Goal: Task Accomplishment & Management: Complete application form

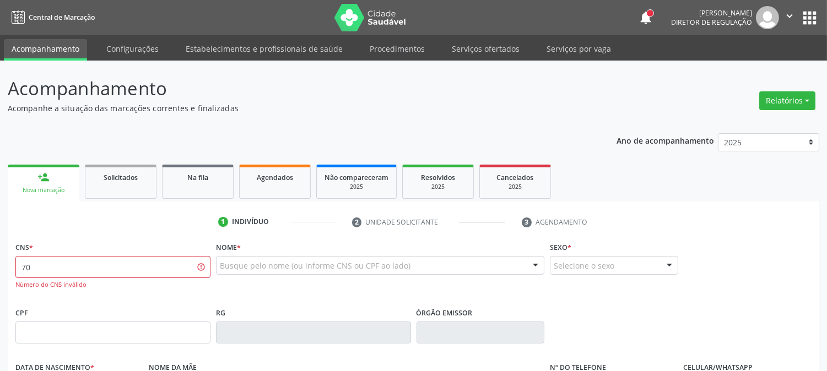
type input "7"
type input "[PERSON_NAME] DA S"
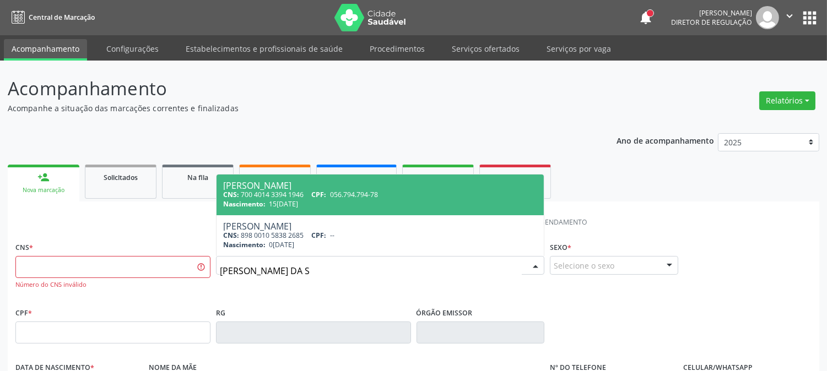
click at [347, 206] on div "Nascimento: 1[DATE]" at bounding box center [380, 204] width 314 height 9
type input "700 4014 3394 1946"
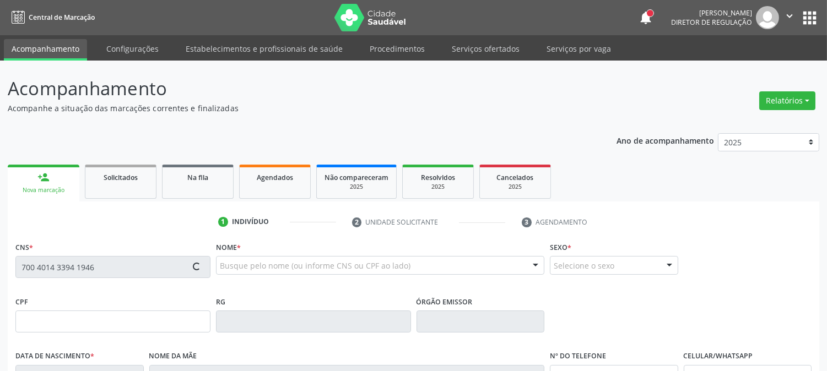
type input "056.794.794-78"
type input "15[DATE]"
type input "Alzenira [PERSON_NAME]"
type input "[PHONE_NUMBER]"
type input "1369"
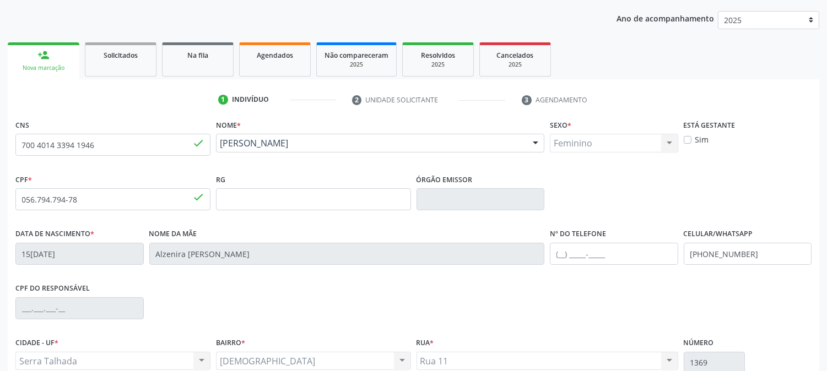
scroll to position [225, 0]
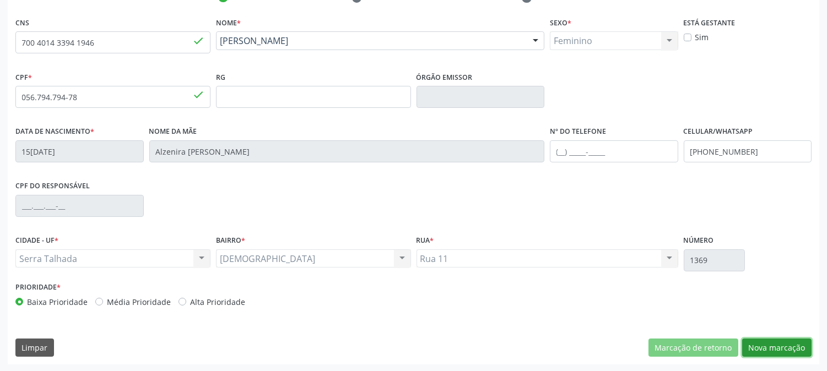
click at [803, 347] on button "Nova marcação" at bounding box center [776, 348] width 69 height 19
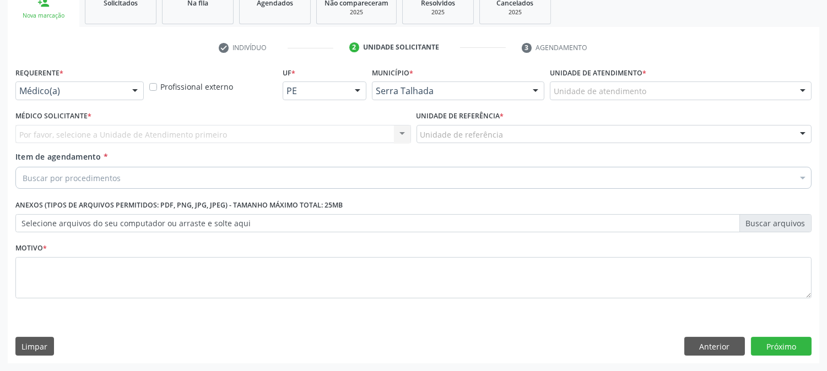
scroll to position [174, 0]
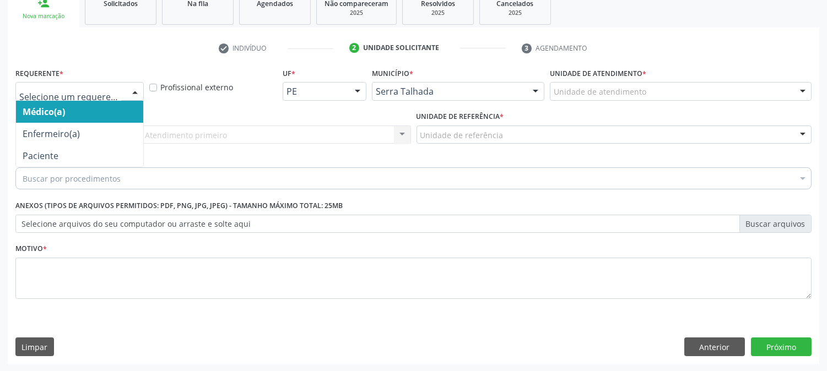
click at [130, 88] on div at bounding box center [135, 92] width 17 height 19
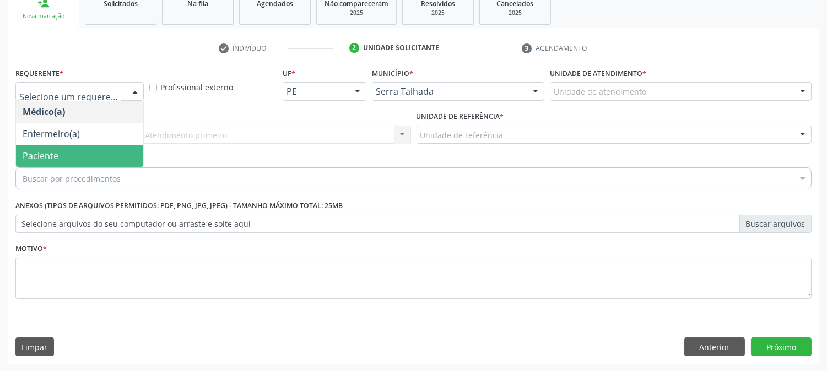
click at [88, 153] on span "Paciente" at bounding box center [79, 156] width 127 height 22
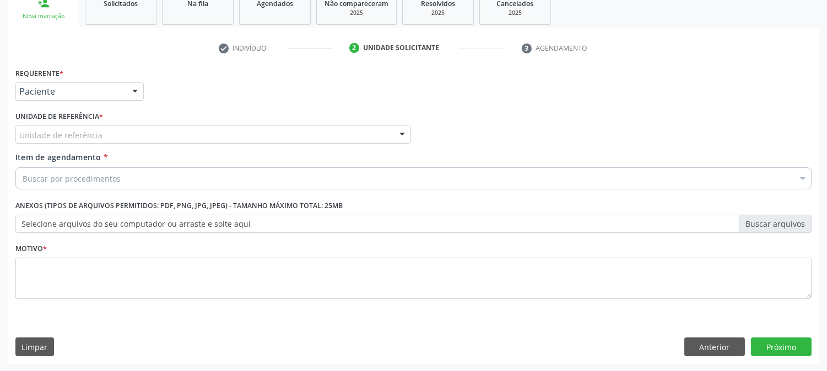
click at [112, 131] on div "Unidade de referência" at bounding box center [213, 135] width 396 height 19
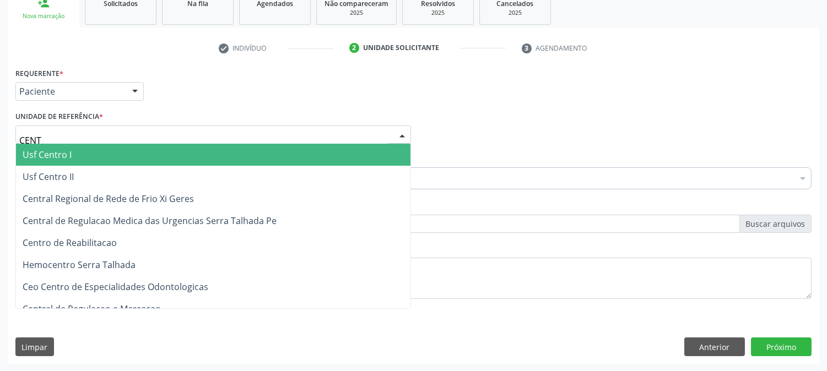
type input "CENTR"
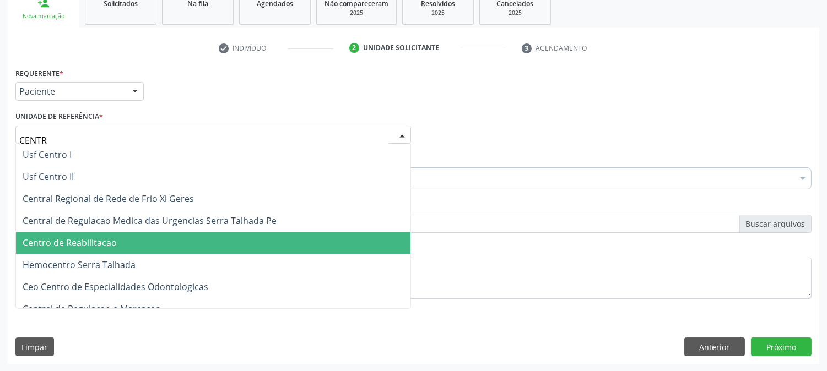
click at [103, 239] on span "Centro de Reabilitacao" at bounding box center [70, 243] width 94 height 12
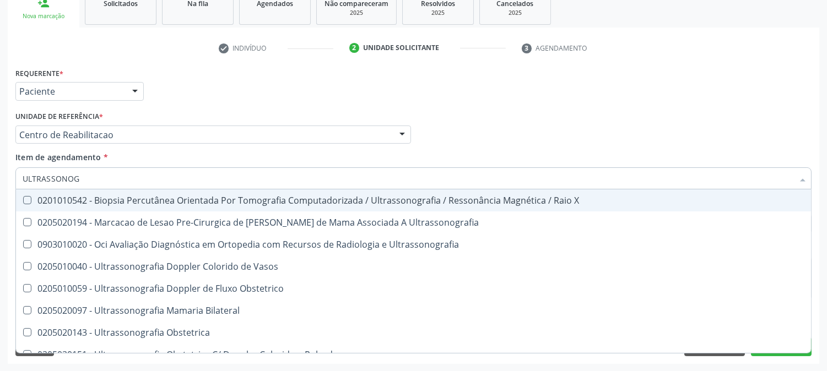
type input "ULTRASSONOGR"
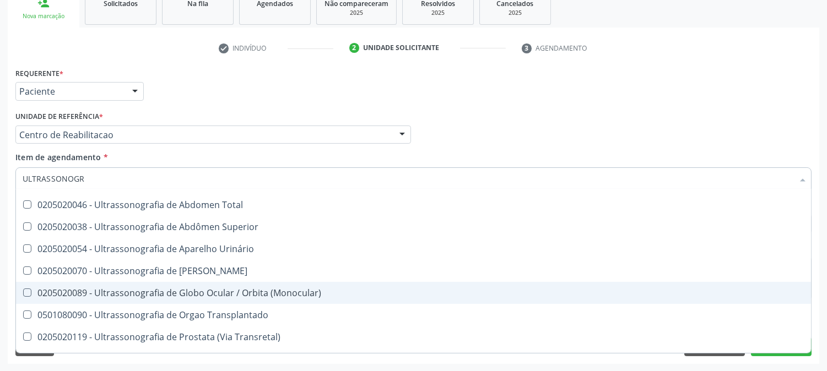
scroll to position [177, 0]
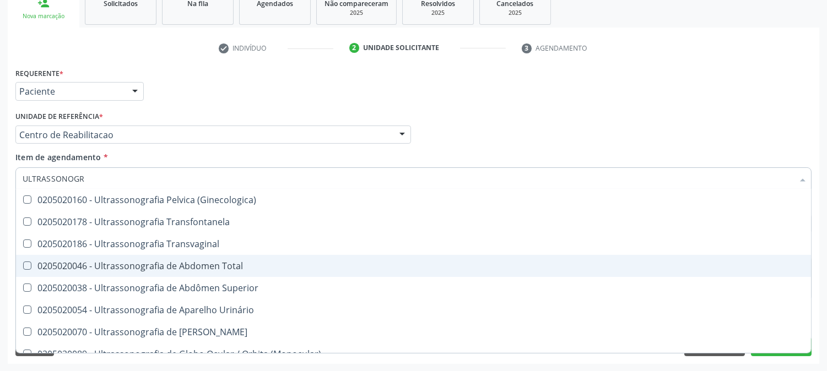
click at [151, 273] on span "0205020046 - Ultrassonografia de Abdomen Total" at bounding box center [413, 266] width 795 height 22
checkbox Total "true"
click at [0, 273] on div "Acompanhamento Acompanhe a situação das marcações correntes e finalizadas Relat…" at bounding box center [413, 129] width 827 height 486
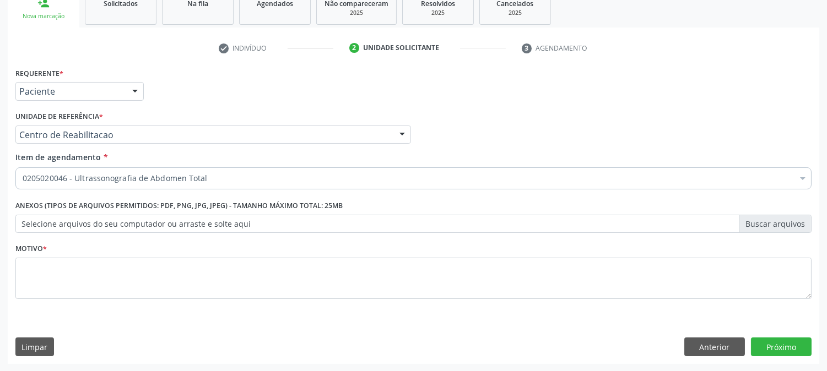
scroll to position [0, 0]
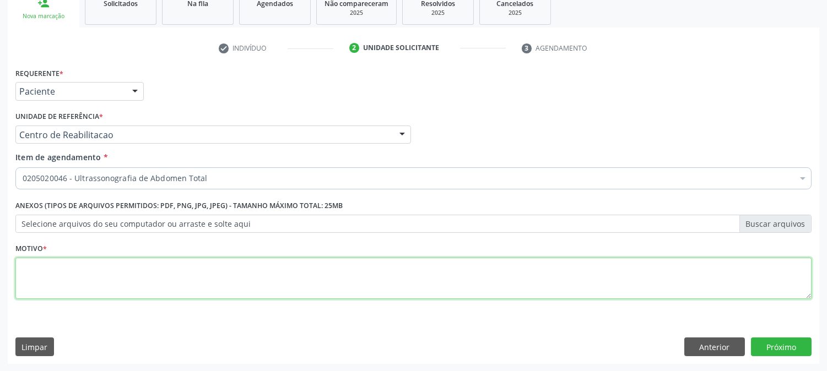
click at [53, 291] on textarea at bounding box center [413, 279] width 796 height 42
type textarea "."
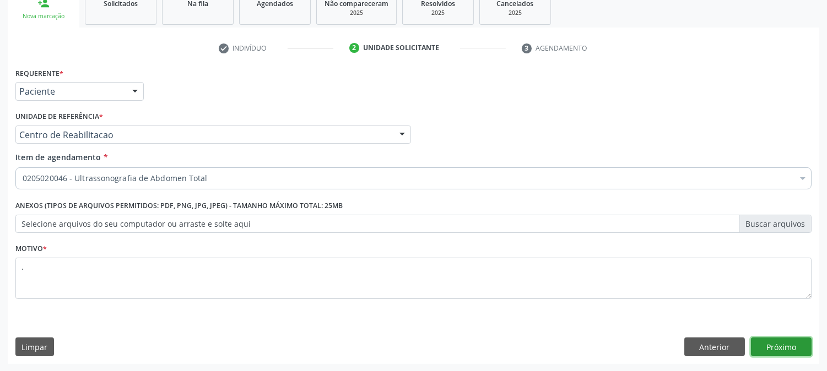
click at [800, 354] on button "Próximo" at bounding box center [781, 347] width 61 height 19
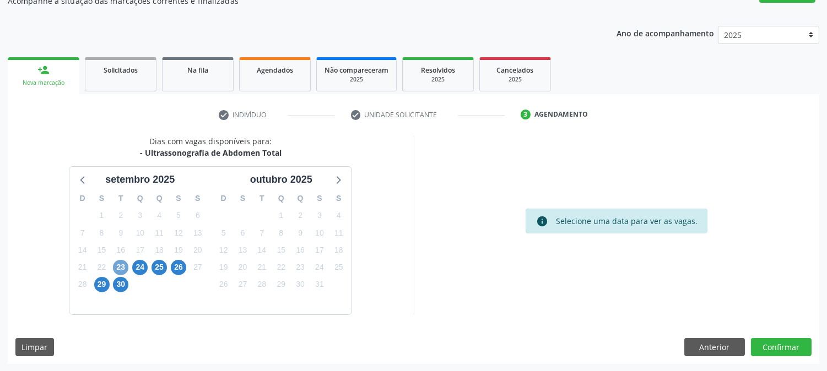
click at [117, 268] on span "23" at bounding box center [120, 267] width 15 height 15
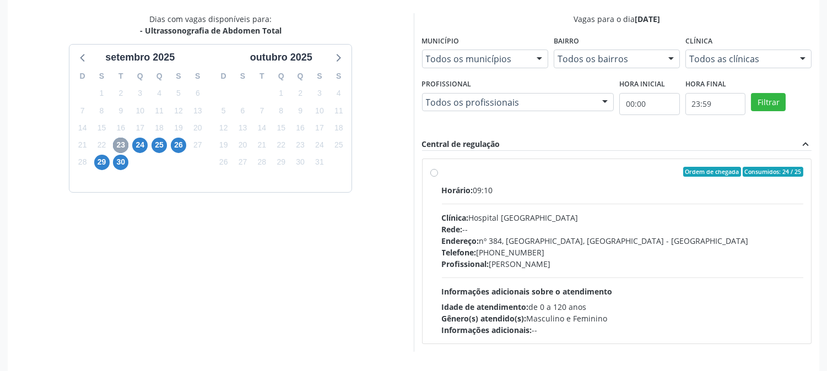
scroll to position [267, 0]
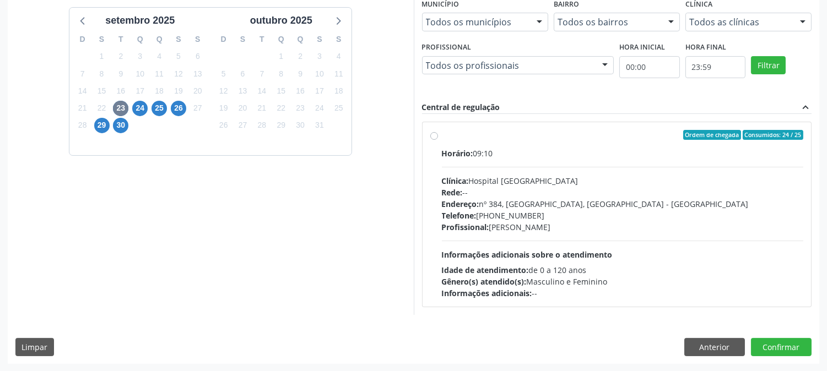
click at [549, 194] on div "Rede: --" at bounding box center [623, 193] width 362 height 12
click at [438, 140] on input "Ordem de chegada Consumidos: 24 / 25 Horário: 09:10 Clínica: Hospital [GEOGRAPH…" at bounding box center [434, 135] width 8 height 10
radio input "true"
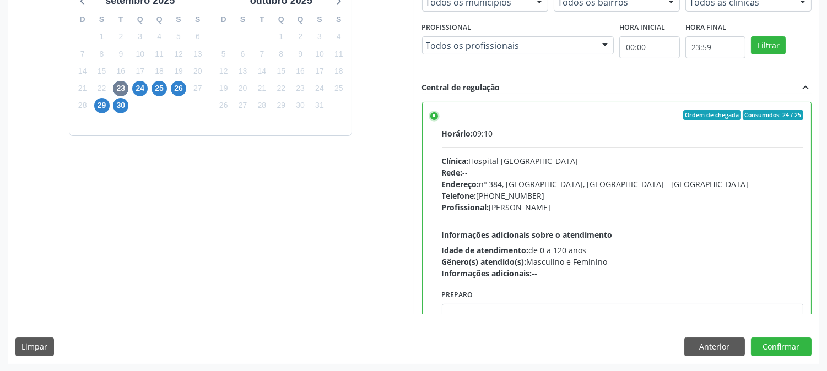
scroll to position [54, 0]
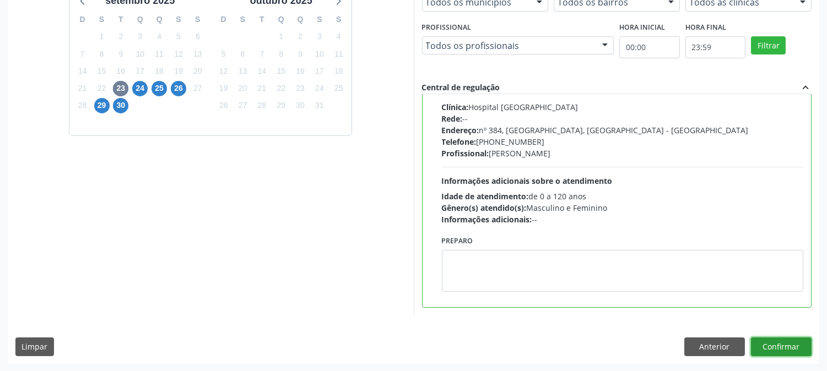
click at [762, 346] on button "Confirmar" at bounding box center [781, 347] width 61 height 19
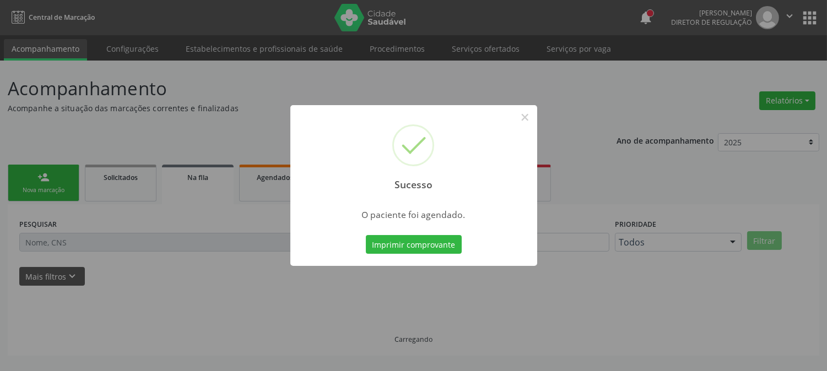
scroll to position [0, 0]
click at [426, 244] on button "Imprimir comprovante" at bounding box center [414, 244] width 96 height 19
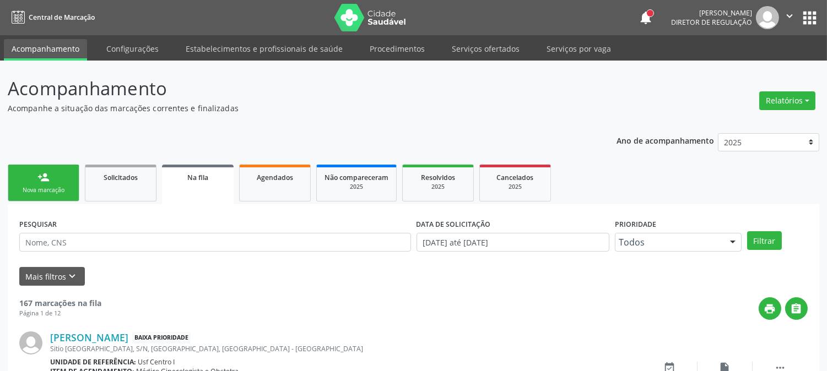
click at [55, 193] on div "Nova marcação" at bounding box center [43, 190] width 55 height 8
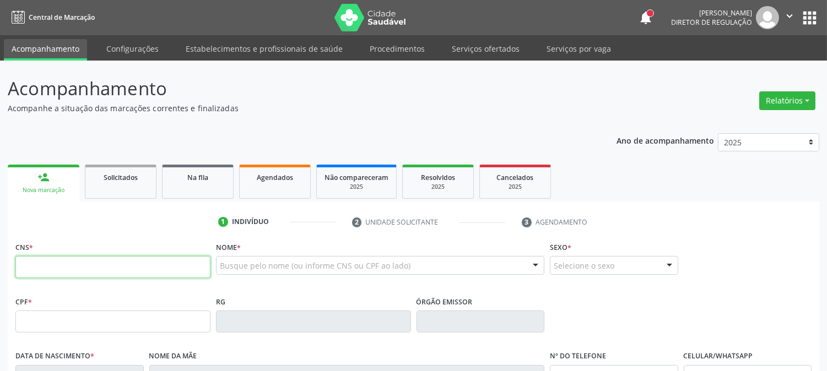
click at [103, 277] on input "text" at bounding box center [112, 267] width 195 height 22
type input "708 7061 6229 0194"
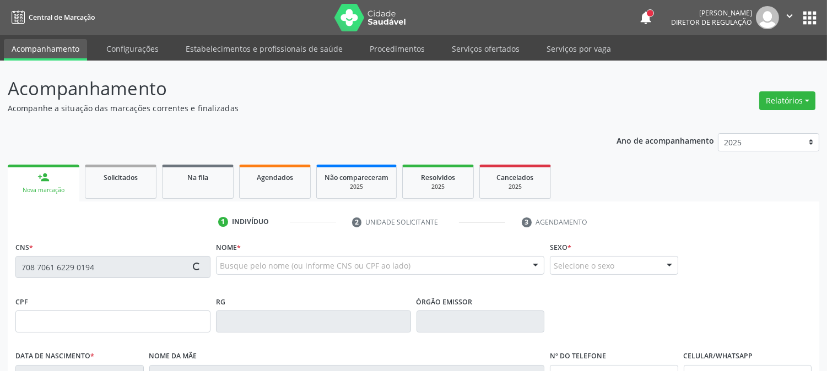
type input "08[DATE]"
type input "[PERSON_NAME]"
type input "[PHONE_NUMBER]"
type input "1577"
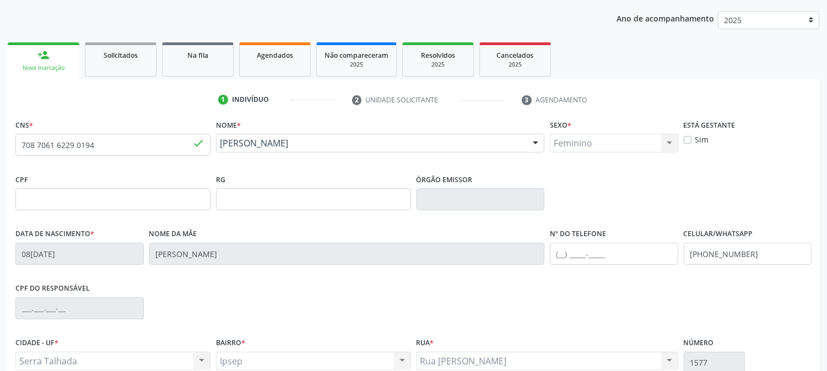
scroll to position [225, 0]
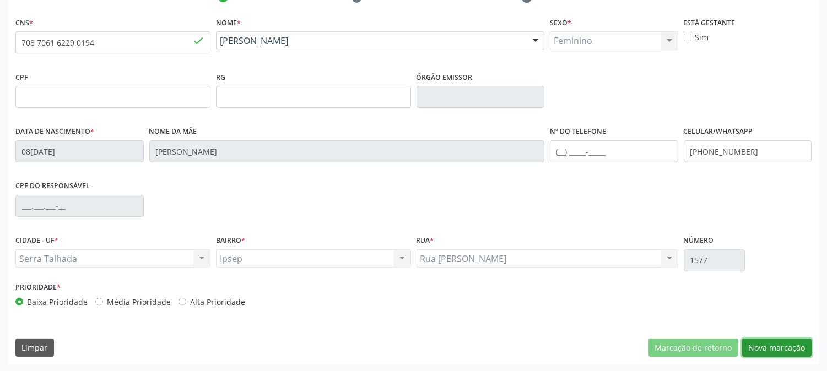
click at [779, 339] on button "Nova marcação" at bounding box center [776, 348] width 69 height 19
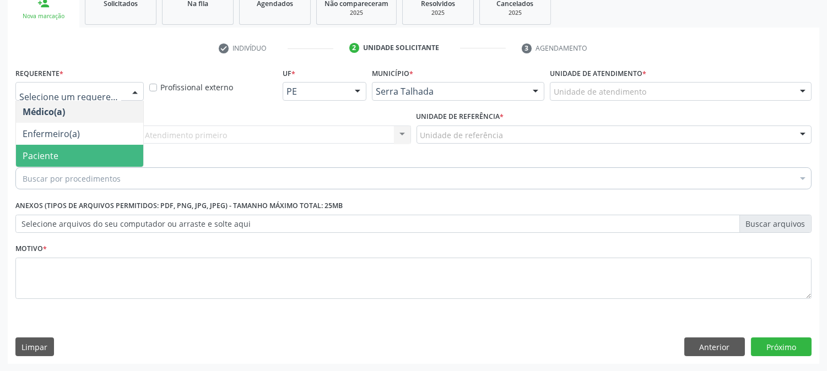
click at [79, 150] on span "Paciente" at bounding box center [79, 156] width 127 height 22
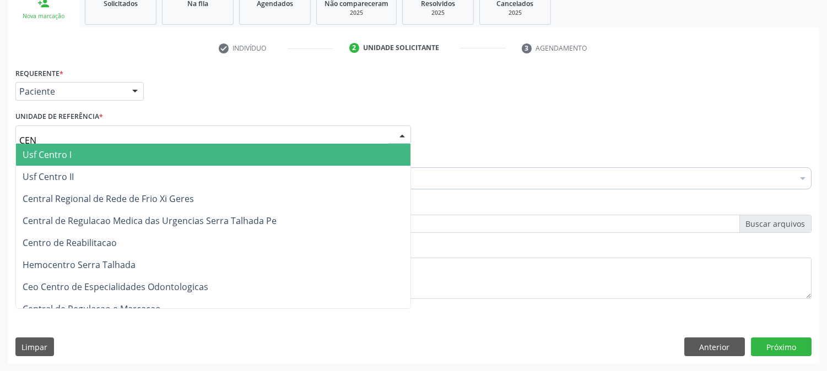
type input "CENT"
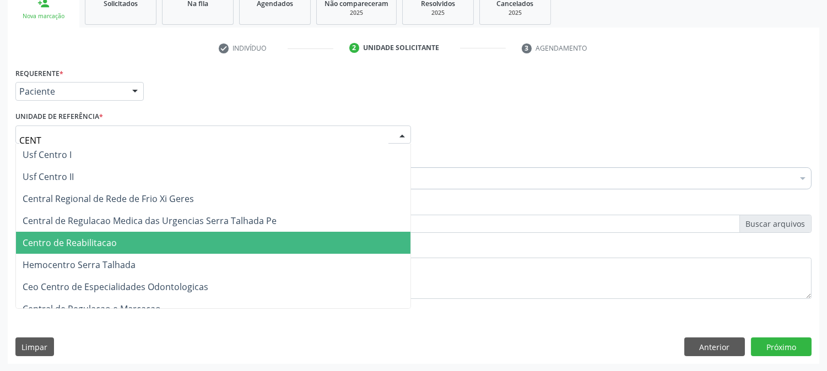
click at [139, 239] on span "Centro de Reabilitacao" at bounding box center [213, 243] width 395 height 22
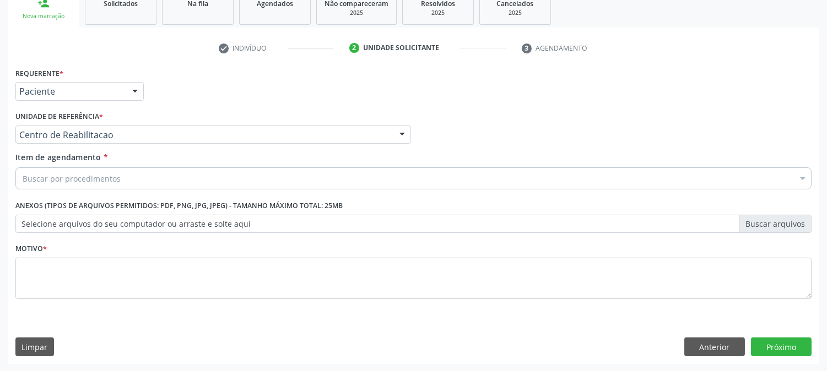
click at [139, 180] on div "Buscar por procedimentos" at bounding box center [413, 179] width 796 height 22
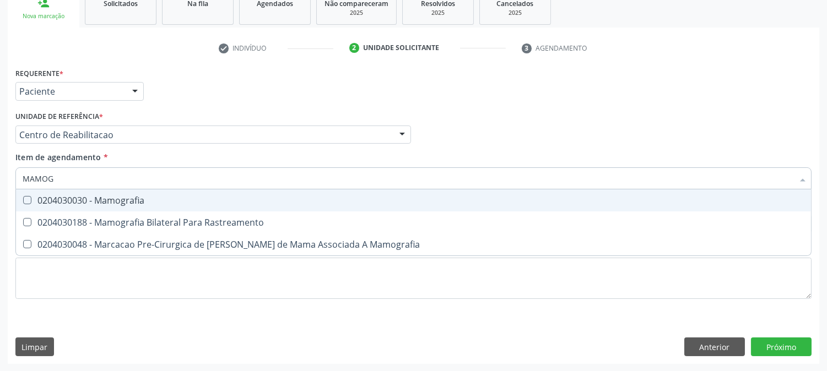
type input "MAMOGR"
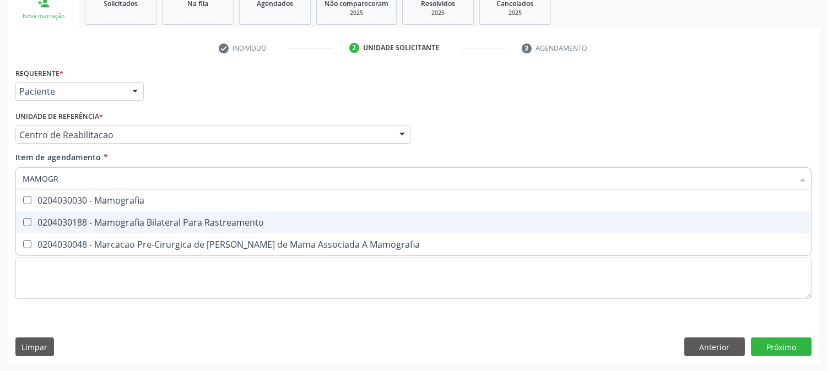
click at [154, 218] on div "0204030188 - Mamografia Bilateral Para Rastreamento" at bounding box center [414, 222] width 782 height 9
checkbox Rastreamento "true"
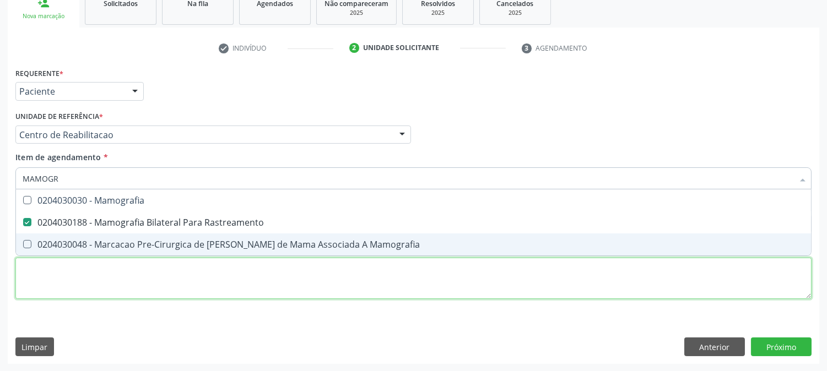
click at [147, 267] on div "Requerente * Paciente Médico(a) Enfermeiro(a) Paciente Nenhum resultado encontr…" at bounding box center [413, 190] width 796 height 250
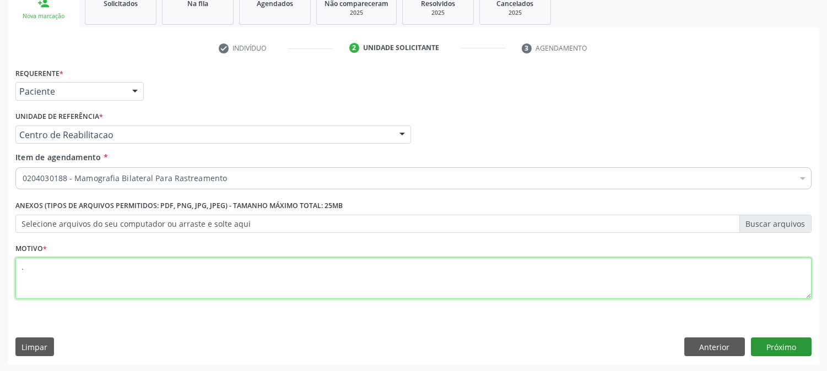
type textarea "."
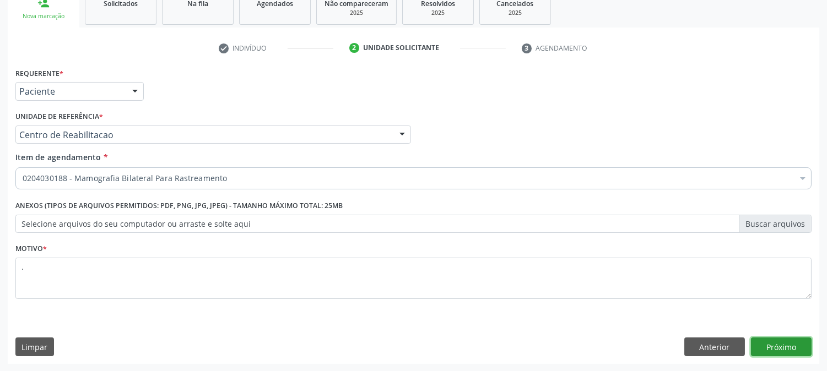
click at [801, 342] on button "Próximo" at bounding box center [781, 347] width 61 height 19
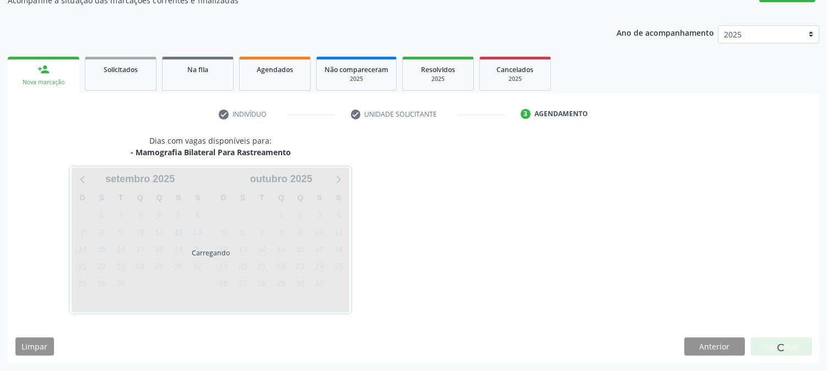
scroll to position [107, 0]
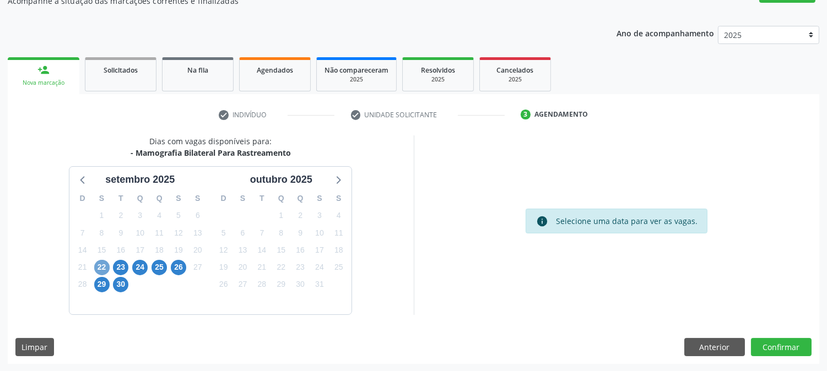
click at [106, 263] on span "22" at bounding box center [101, 267] width 15 height 15
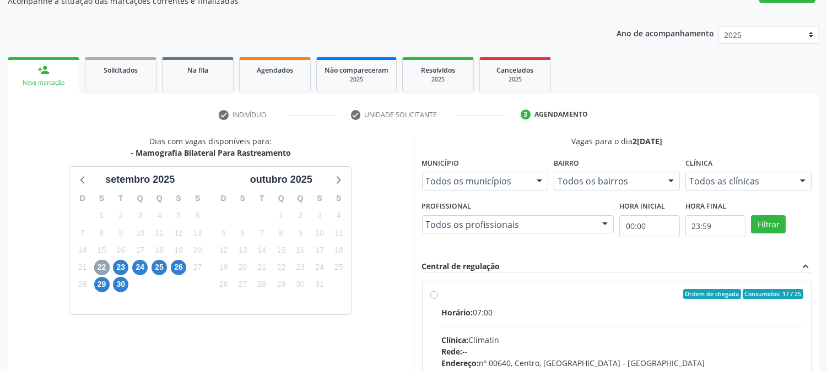
scroll to position [267, 0]
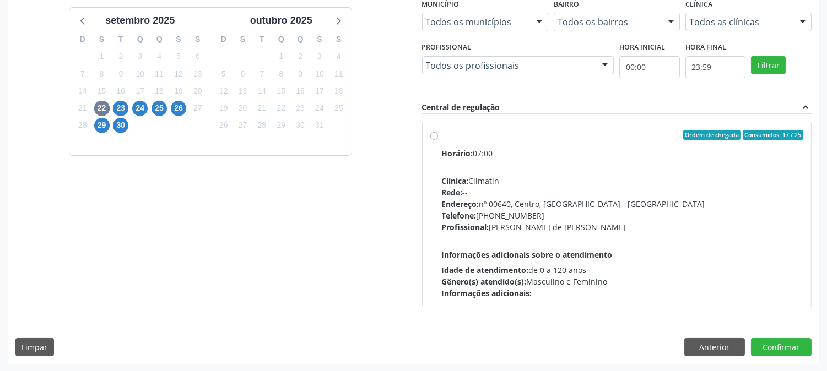
click at [488, 208] on div "Endereço: nº 00640, Centro, [GEOGRAPHIC_DATA] - [GEOGRAPHIC_DATA]" at bounding box center [623, 204] width 362 height 12
click at [438, 140] on input "Ordem de chegada Consumidos: 17 / 25 Horário: 07:00 Clínica: Climatin Rede: -- …" at bounding box center [434, 135] width 8 height 10
radio input "true"
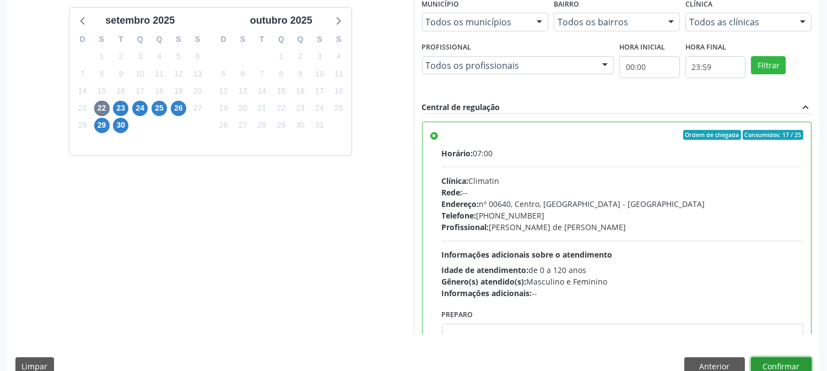
click at [785, 360] on button "Confirmar" at bounding box center [781, 367] width 61 height 19
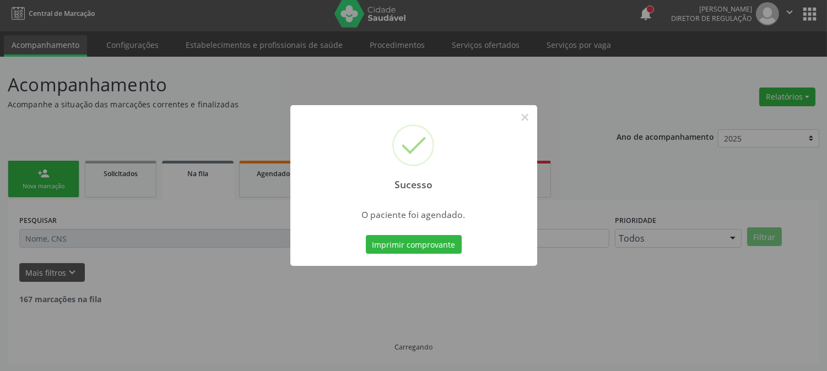
scroll to position [0, 0]
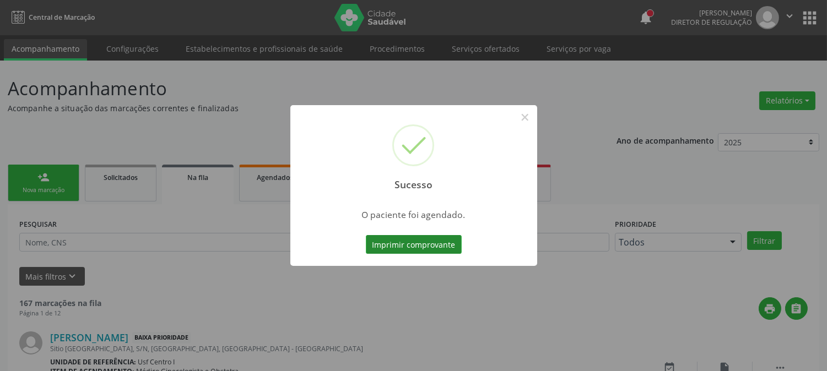
click at [401, 240] on button "Imprimir comprovante" at bounding box center [414, 244] width 96 height 19
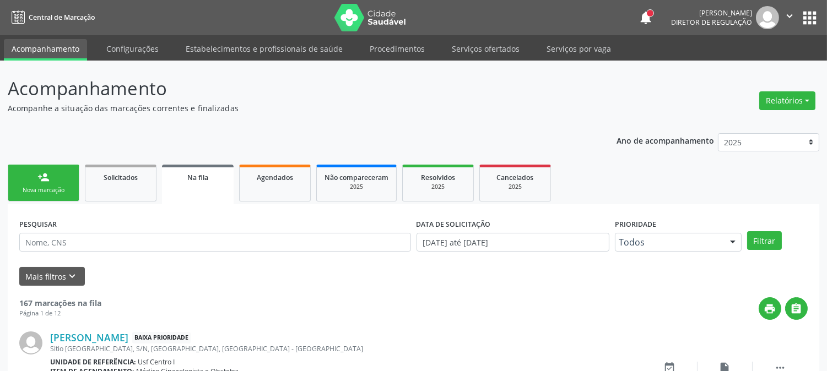
click at [35, 182] on link "person_add Nova marcação" at bounding box center [44, 183] width 72 height 37
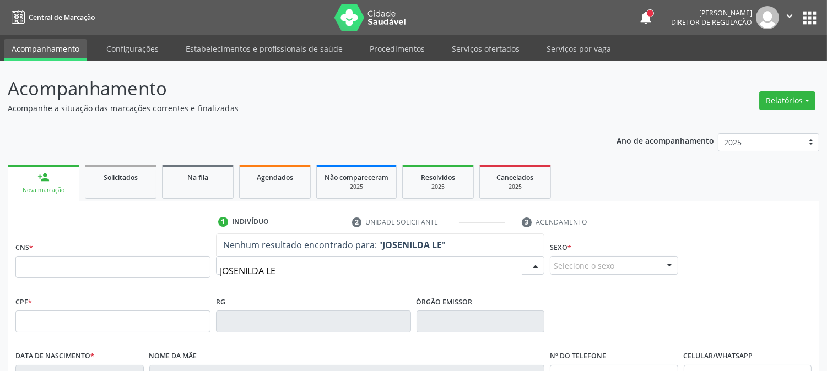
type input "[PERSON_NAME]"
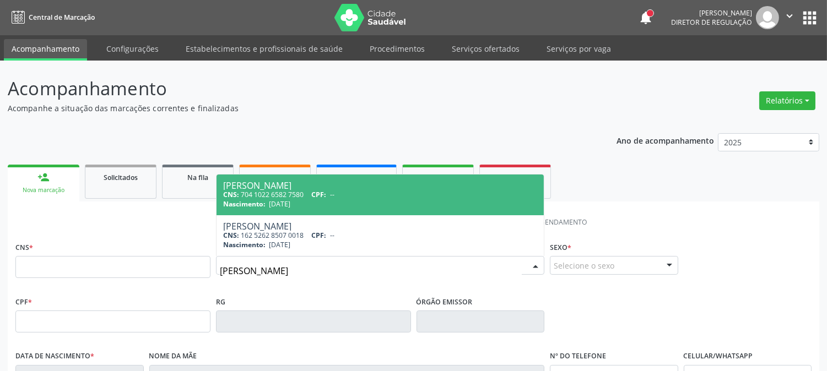
click at [340, 209] on span "[PERSON_NAME] CNS: 704 1022 6582 7580 CPF: -- Nascimento: [DATE]" at bounding box center [380, 195] width 327 height 41
type input "704 1022 6582 7580"
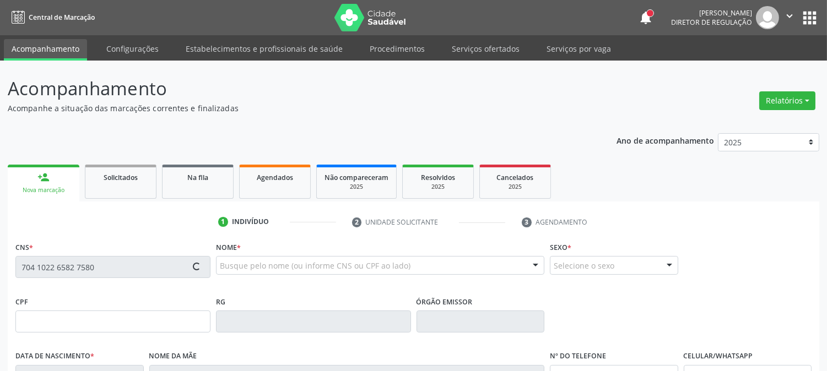
scroll to position [225, 0]
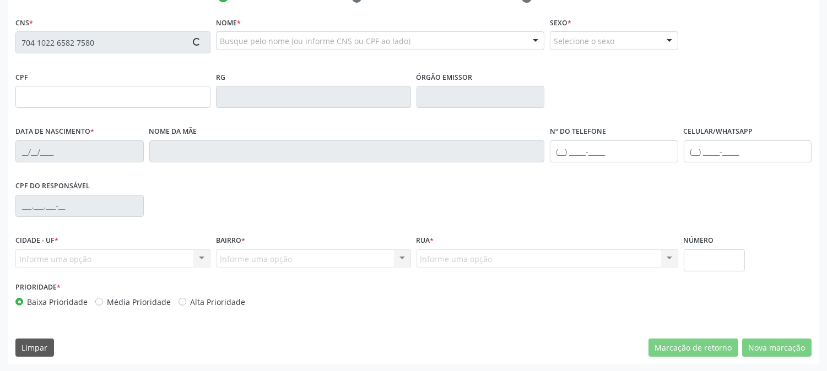
type input "[DATE]"
type input "[PERSON_NAME] de [DEMOGRAPHIC_DATA]"
type input "[PHONE_NUMBER]"
type input "81"
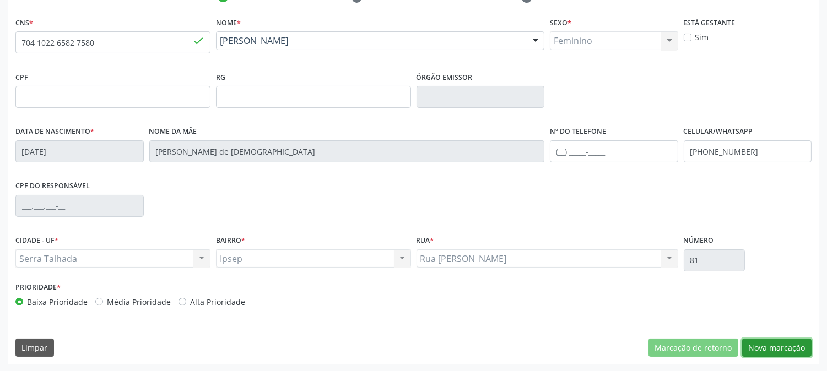
click at [777, 345] on button "Nova marcação" at bounding box center [776, 348] width 69 height 19
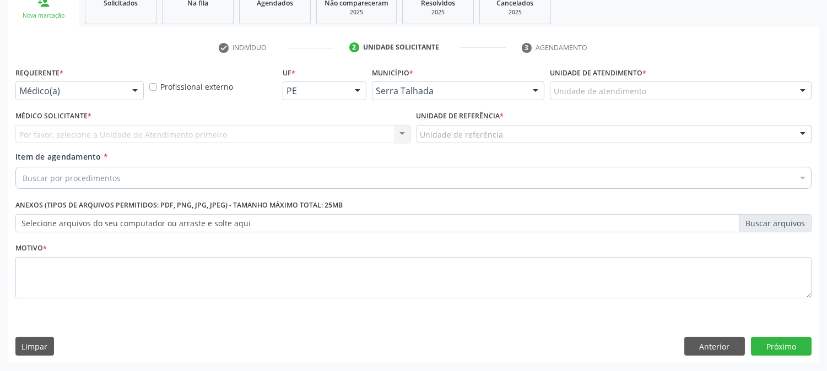
scroll to position [174, 0]
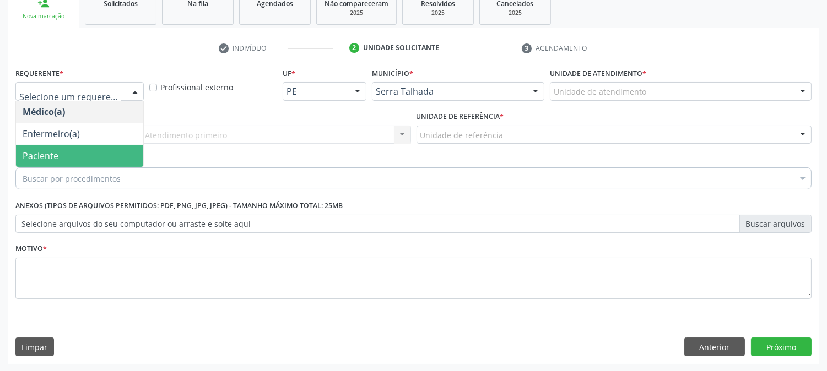
click at [85, 157] on span "Paciente" at bounding box center [79, 156] width 127 height 22
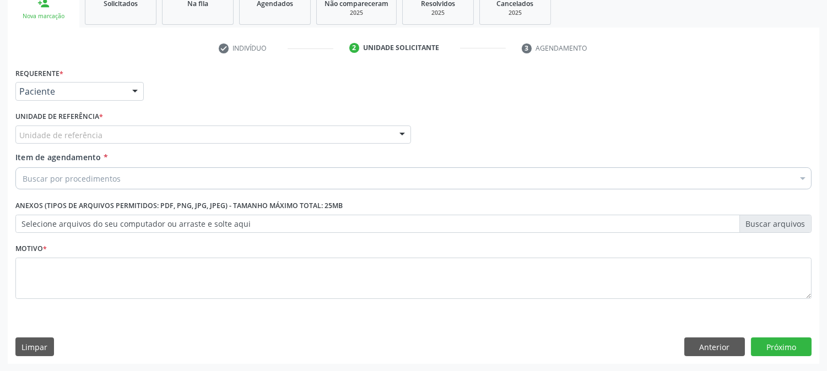
click at [109, 129] on div "Unidade de referência" at bounding box center [213, 135] width 396 height 19
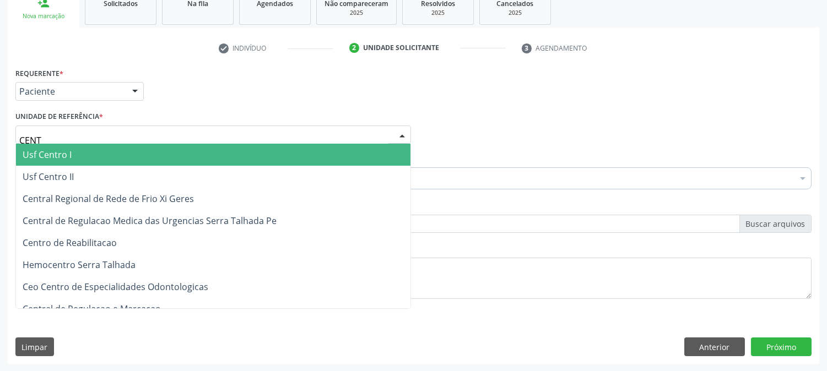
type input "CENTR"
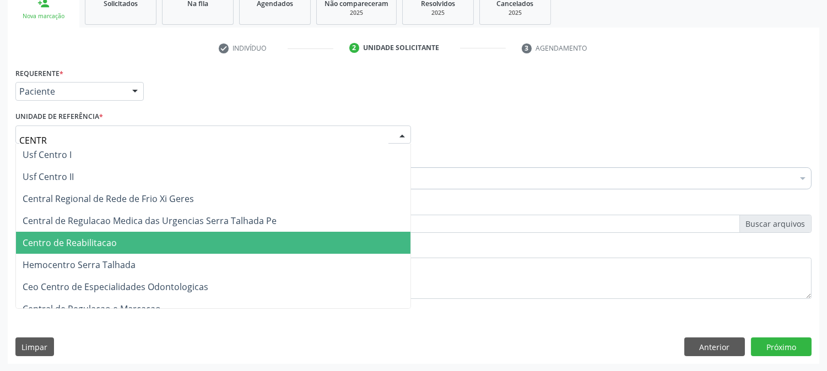
click at [85, 238] on span "Centro de Reabilitacao" at bounding box center [70, 243] width 94 height 12
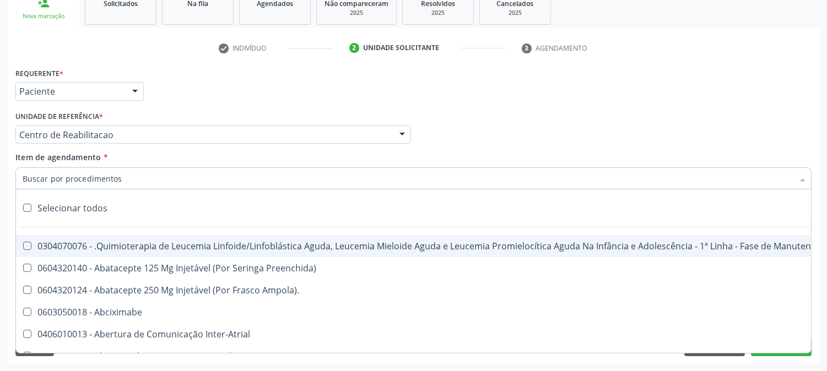
scroll to position [0, 0]
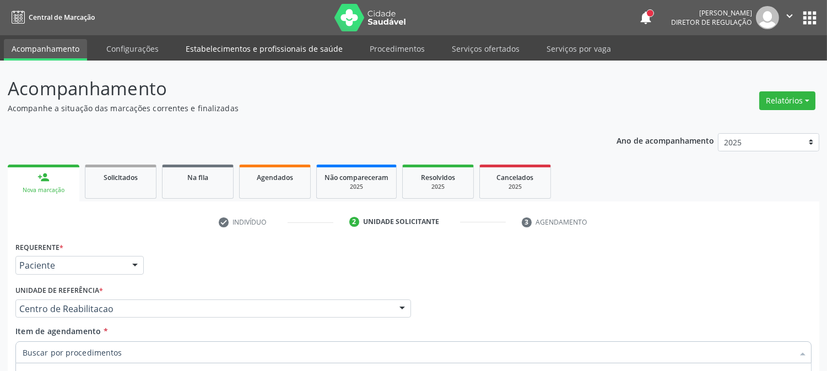
click at [227, 54] on link "Estabelecimentos e profissionais de saúde" at bounding box center [264, 48] width 173 height 19
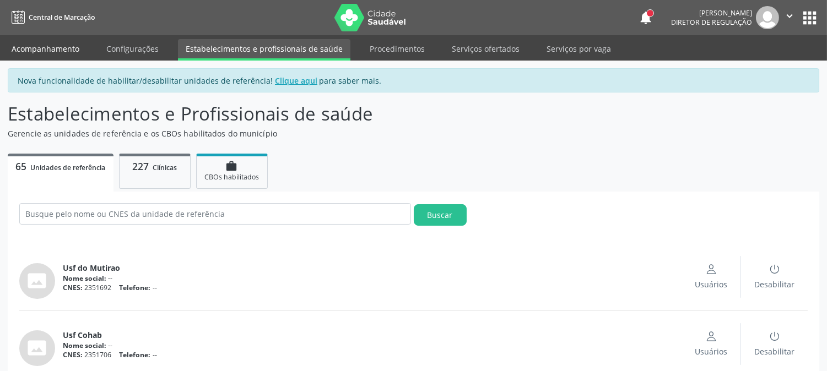
click at [52, 54] on link "Acompanhamento" at bounding box center [45, 48] width 83 height 19
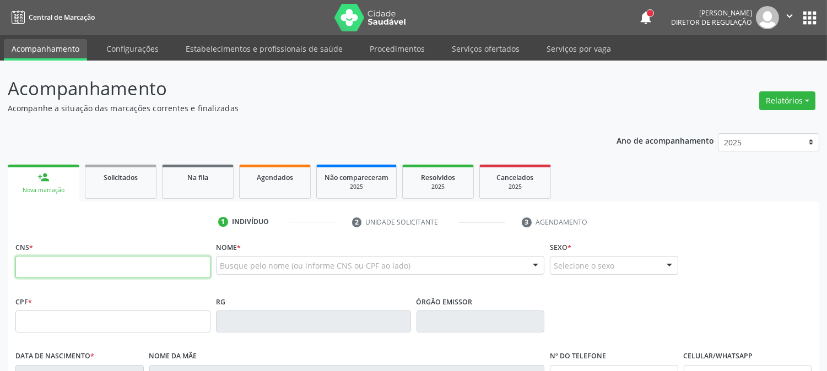
click at [202, 266] on input "text" at bounding box center [112, 267] width 195 height 22
type input "898 0064 1772 5385"
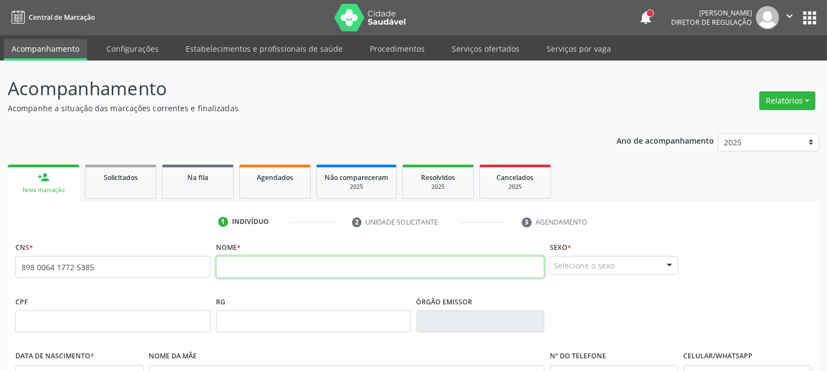
click at [272, 266] on input "text" at bounding box center [380, 267] width 328 height 22
type input "[PERSON_NAME]"
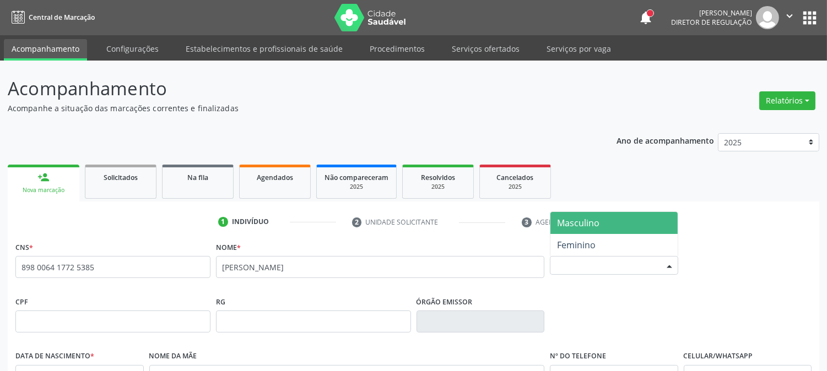
click at [623, 262] on div "Selecione o sexo" at bounding box center [614, 265] width 128 height 19
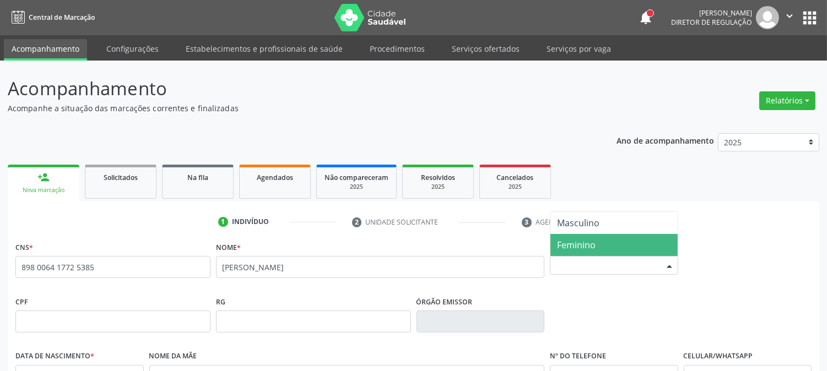
click at [614, 246] on span "Feminino" at bounding box center [614, 245] width 127 height 22
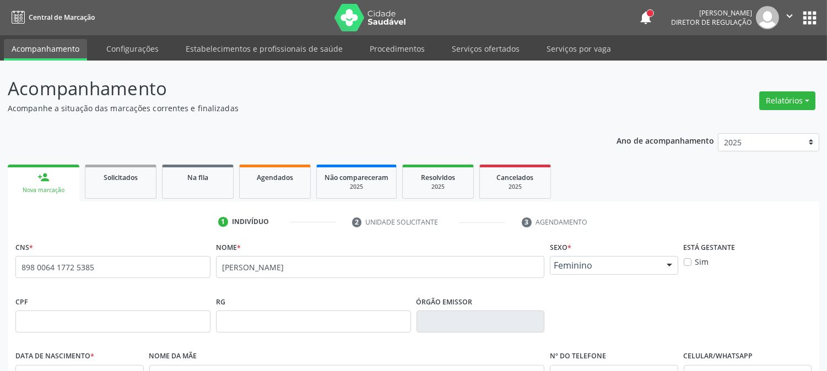
scroll to position [225, 0]
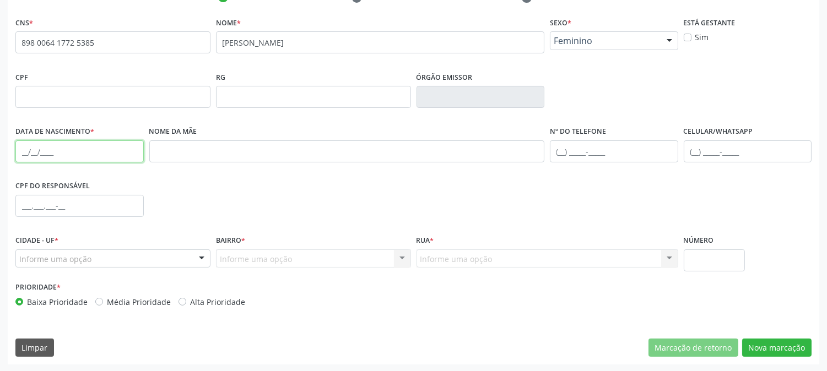
click at [24, 151] on input "text" at bounding box center [79, 152] width 128 height 22
type input "[DATE]"
click at [115, 260] on div "Informe uma opção" at bounding box center [112, 259] width 195 height 19
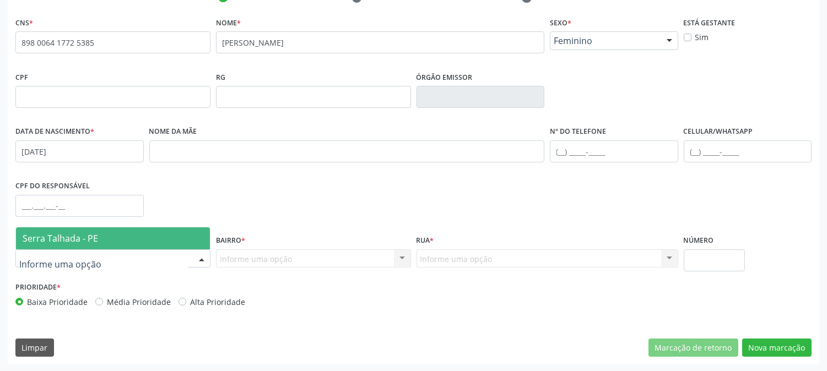
click at [109, 233] on span "Serra Talhada - PE" at bounding box center [113, 239] width 194 height 22
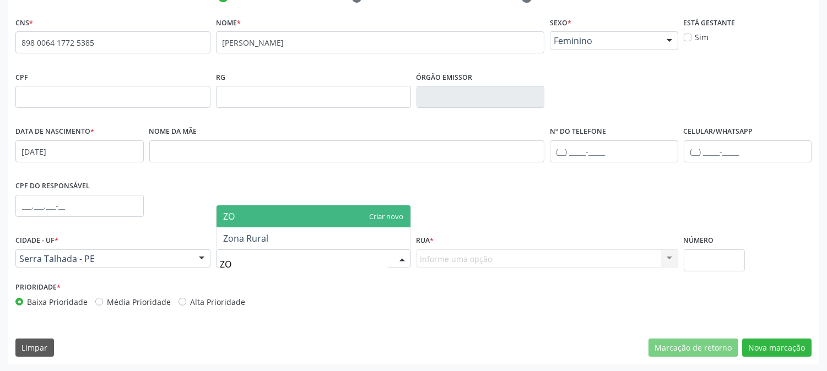
type input "ZON"
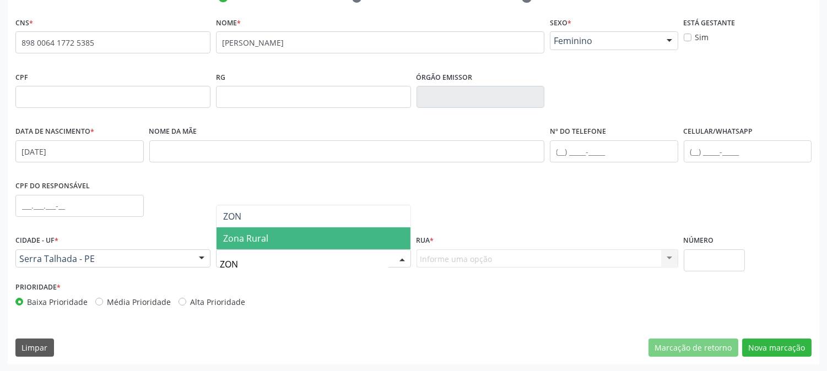
click at [364, 230] on span "Zona Rural" at bounding box center [314, 239] width 194 height 22
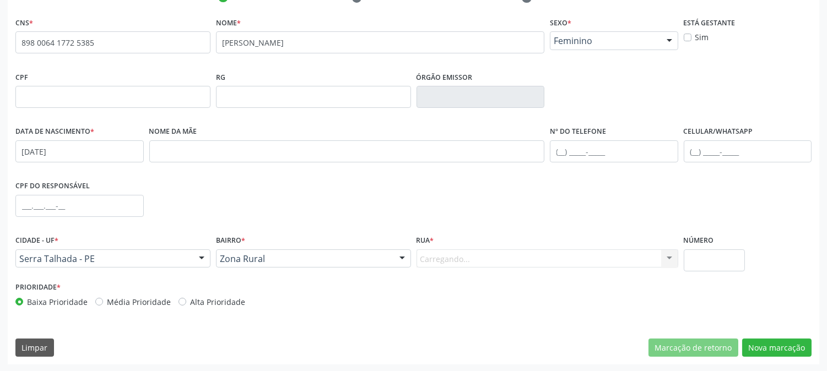
click at [440, 251] on div "Carregando... Nenhum resultado encontrado para: " " Nenhuma opção encontrada. D…" at bounding box center [548, 259] width 262 height 19
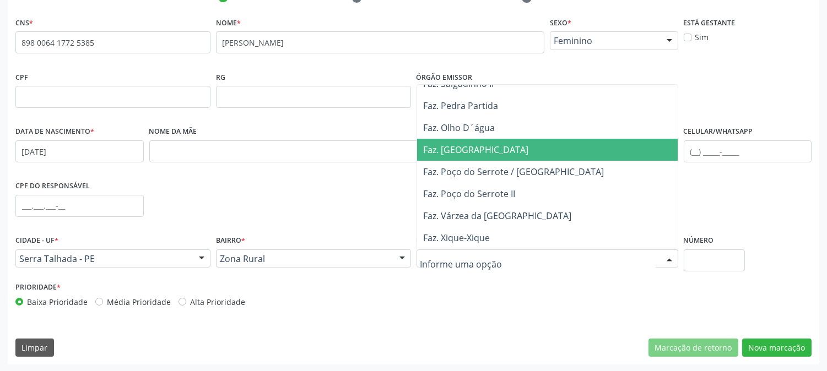
scroll to position [184, 0]
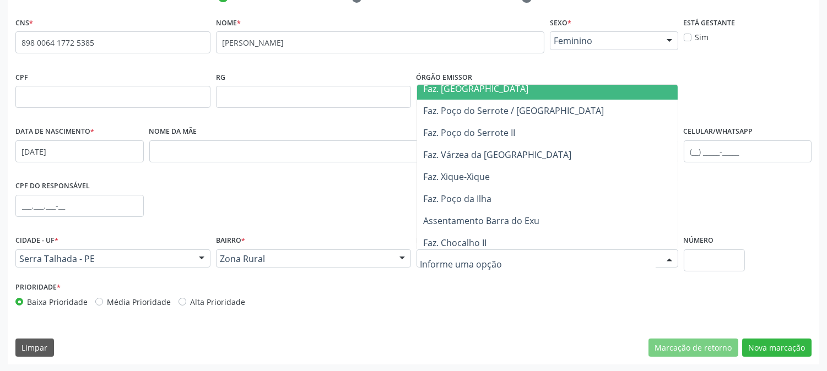
click at [441, 216] on span "Assentamento Barra do Exu" at bounding box center [482, 221] width 116 height 12
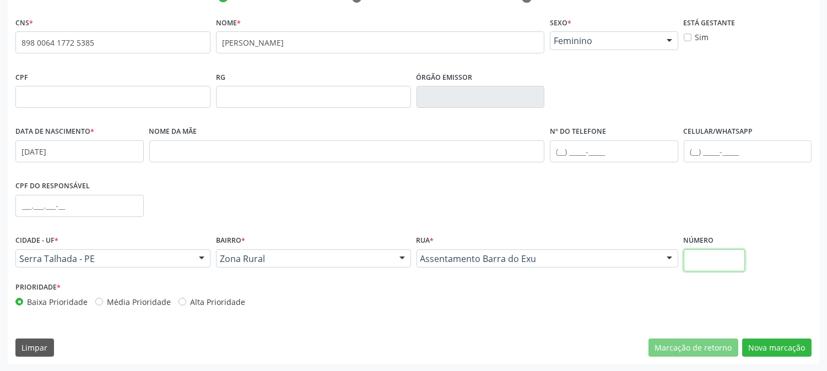
click at [710, 261] on input "text" at bounding box center [714, 261] width 61 height 22
type input "SN"
click at [788, 348] on button "Nova marcação" at bounding box center [776, 348] width 69 height 19
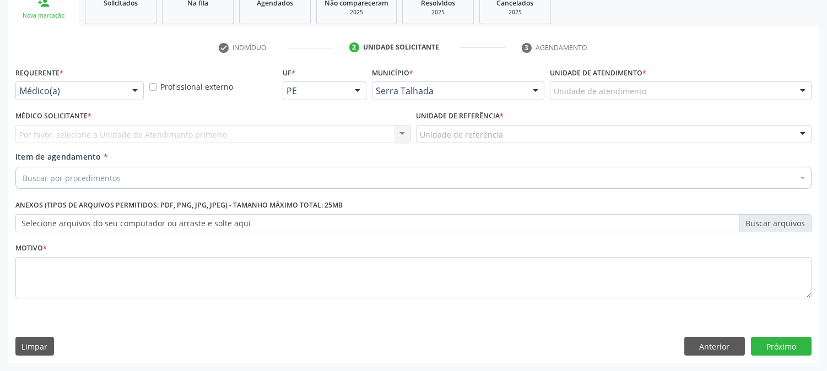
scroll to position [174, 0]
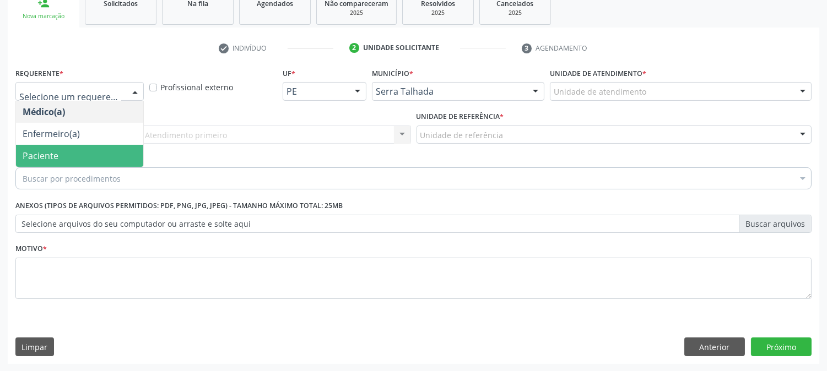
click at [55, 150] on span "Paciente" at bounding box center [41, 156] width 36 height 12
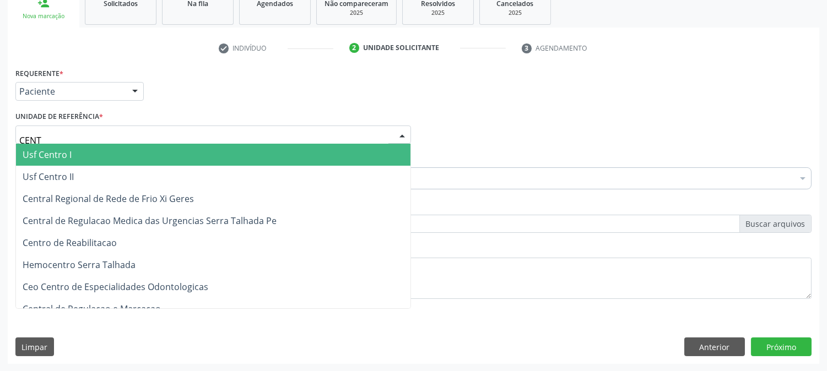
type input "CENTR"
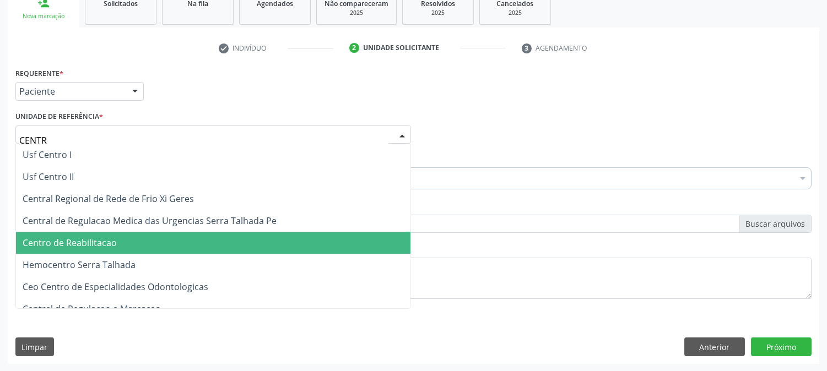
click at [78, 232] on span "Centro de Reabilitacao" at bounding box center [213, 243] width 395 height 22
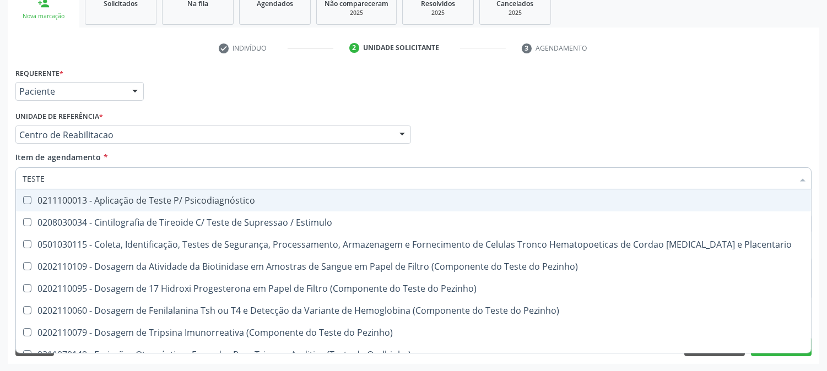
type input "TESTES"
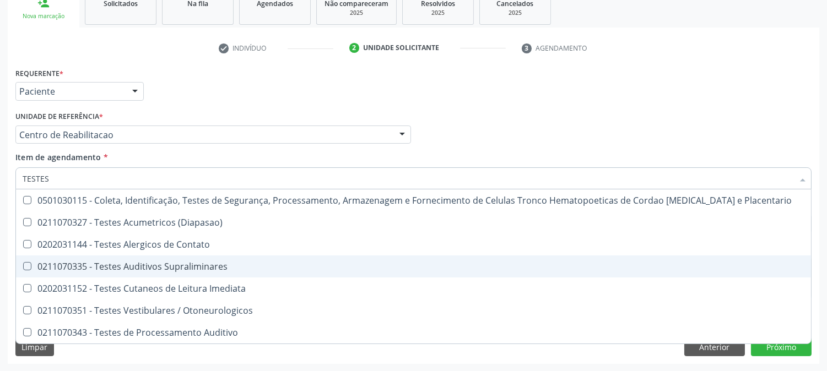
click at [95, 262] on div "0211070335 - Testes Auditivos Supraliminares" at bounding box center [414, 266] width 782 height 9
checkbox Supraliminares "true"
click at [0, 245] on div "Acompanhamento Acompanhe a situação das marcações correntes e finalizadas Relat…" at bounding box center [413, 129] width 827 height 486
checkbox \(Diapasao\) "true"
checkbox Supraliminares "false"
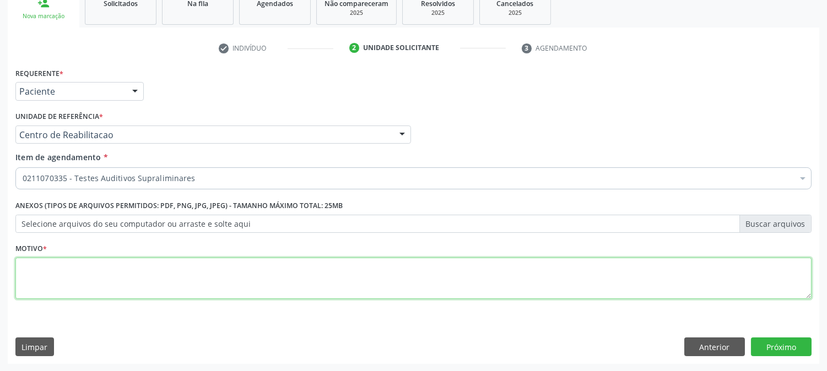
click at [111, 277] on textarea at bounding box center [413, 279] width 796 height 42
type textarea "."
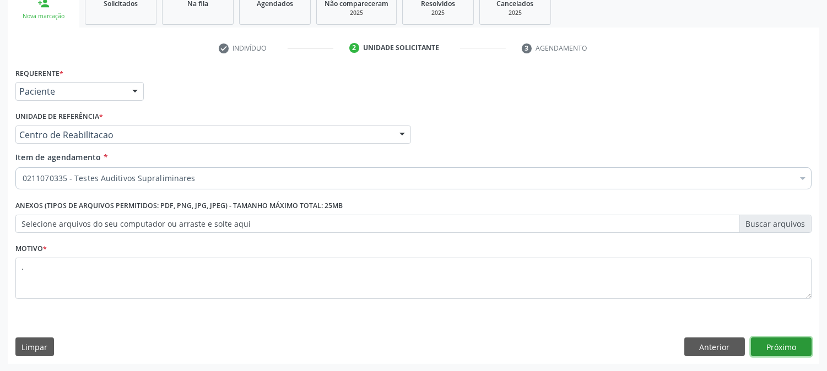
click at [782, 342] on button "Próximo" at bounding box center [781, 347] width 61 height 19
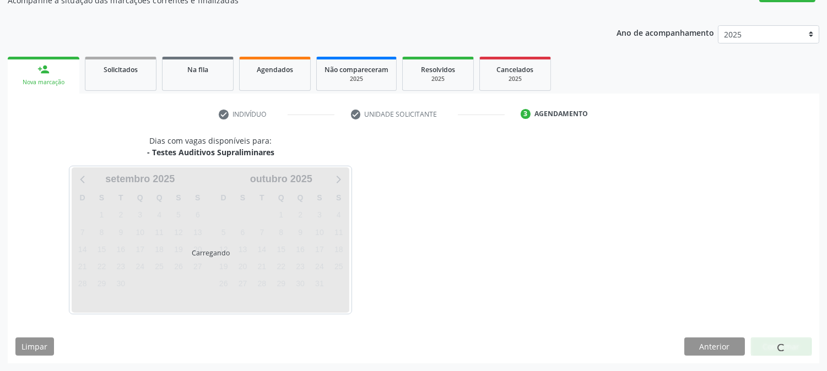
scroll to position [107, 0]
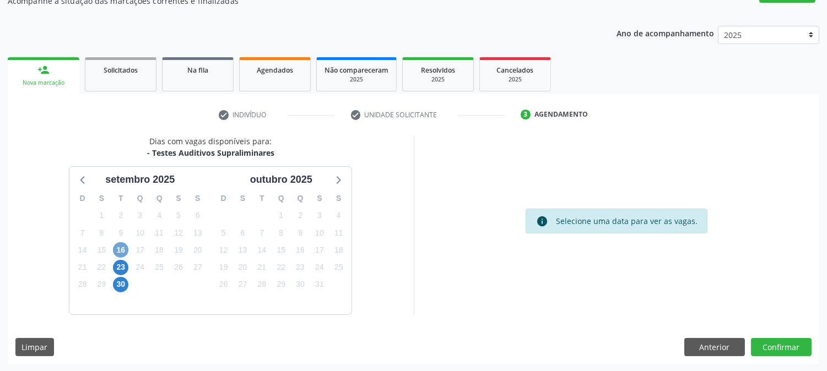
click at [122, 244] on span "16" at bounding box center [120, 250] width 15 height 15
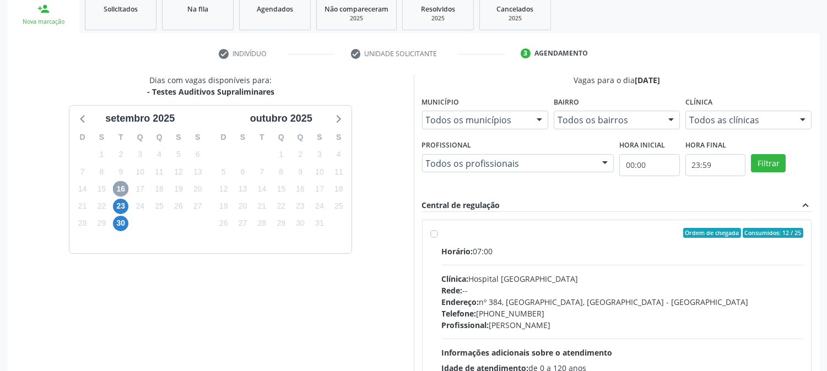
scroll to position [267, 0]
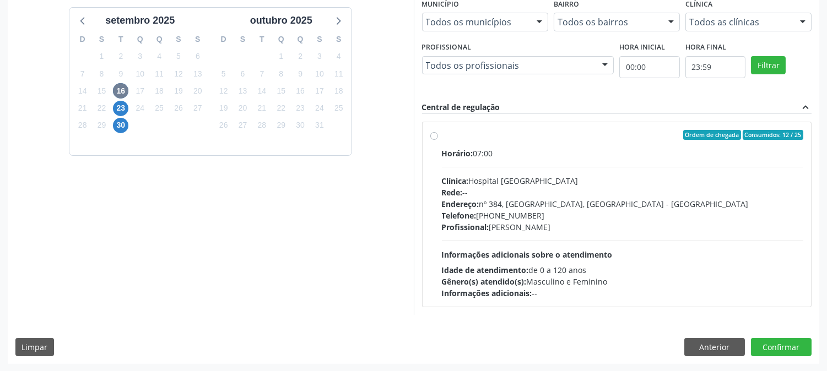
click at [531, 239] on div "Horário: 07:00 Clínica: Hospital [GEOGRAPHIC_DATA] Rede: -- Endereço: [STREET_A…" at bounding box center [623, 224] width 362 height 152
click at [438, 140] on input "Ordem de chegada Consumidos: 12 / 25 Horário: 07:00 Clínica: Hospital [GEOGRAPH…" at bounding box center [434, 135] width 8 height 10
radio input "true"
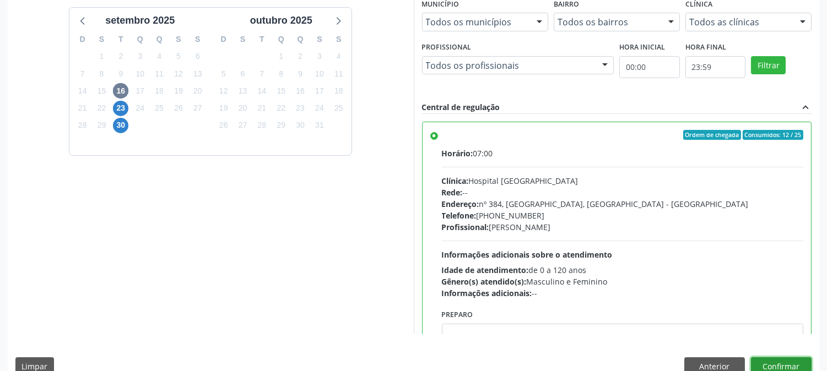
click at [791, 365] on button "Confirmar" at bounding box center [781, 367] width 61 height 19
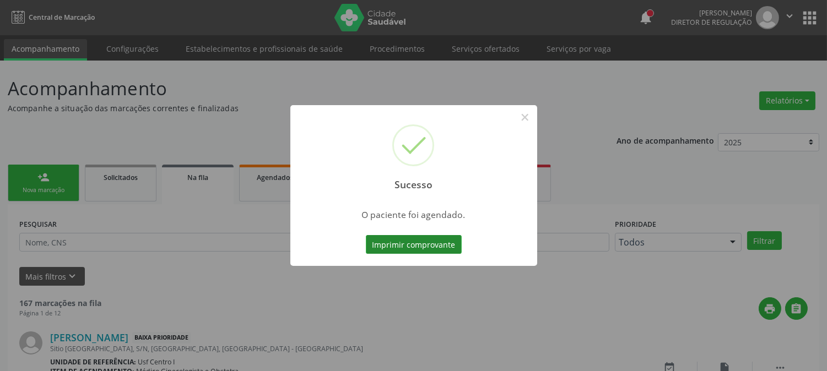
click at [426, 238] on button "Imprimir comprovante" at bounding box center [414, 244] width 96 height 19
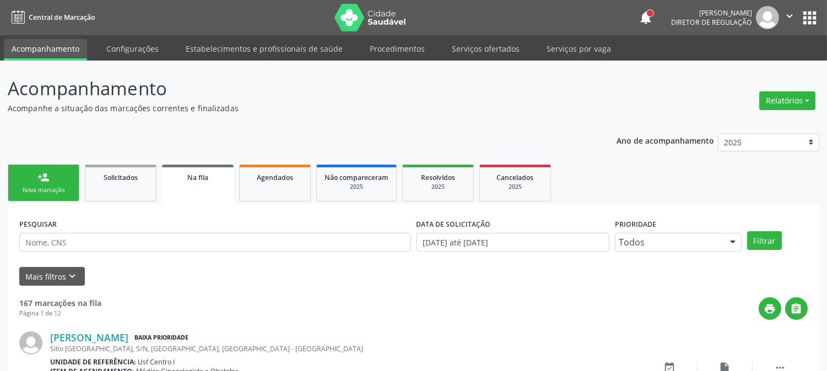
click at [44, 187] on div "Nova marcação" at bounding box center [43, 190] width 55 height 8
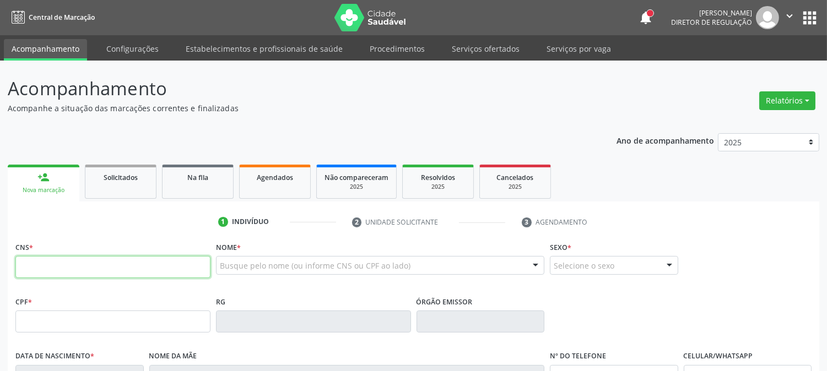
click at [197, 258] on input "text" at bounding box center [112, 267] width 195 height 22
type input "700 5093 5437 6258"
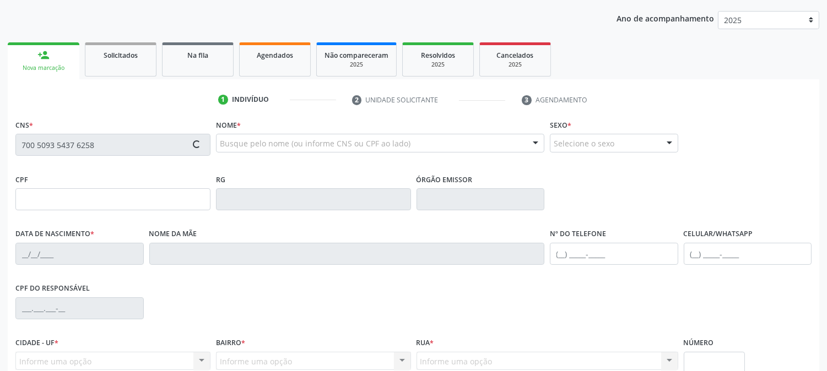
scroll to position [184, 0]
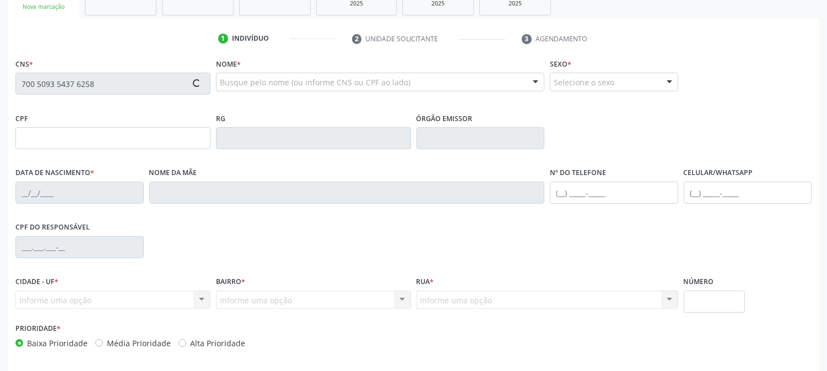
type input "048.205.114-08"
type input "1[DATE]"
type input "[PERSON_NAME]"
type input "[PHONE_NUMBER]"
type input "1109"
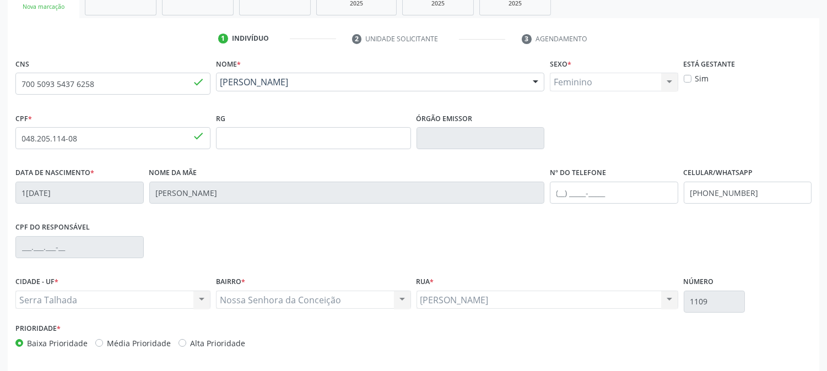
scroll to position [225, 0]
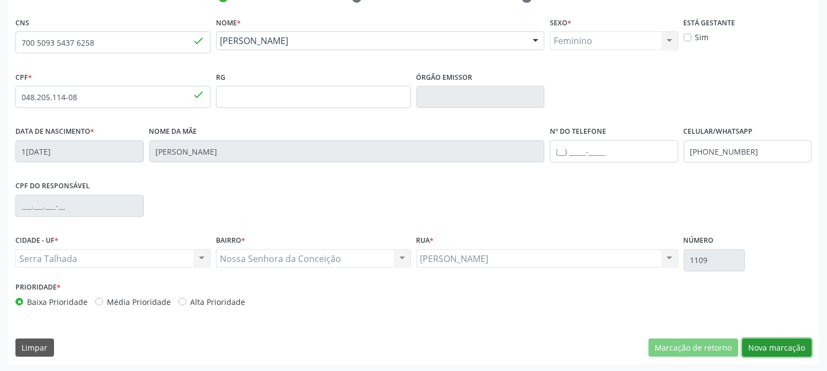
click at [771, 341] on button "Nova marcação" at bounding box center [776, 348] width 69 height 19
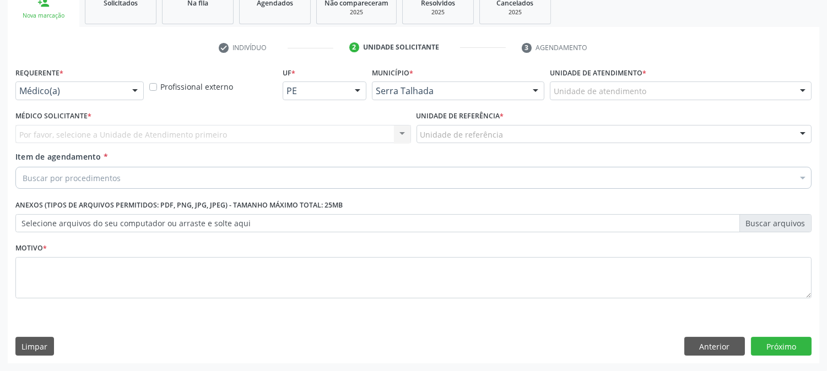
scroll to position [174, 0]
click at [132, 84] on div at bounding box center [135, 92] width 17 height 19
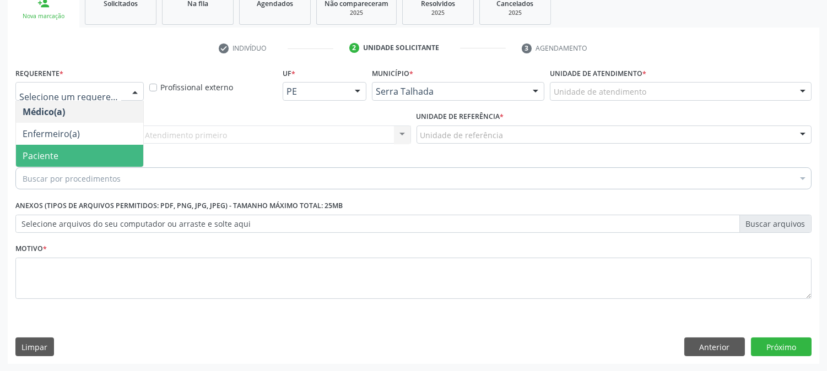
click at [89, 152] on span "Paciente" at bounding box center [79, 156] width 127 height 22
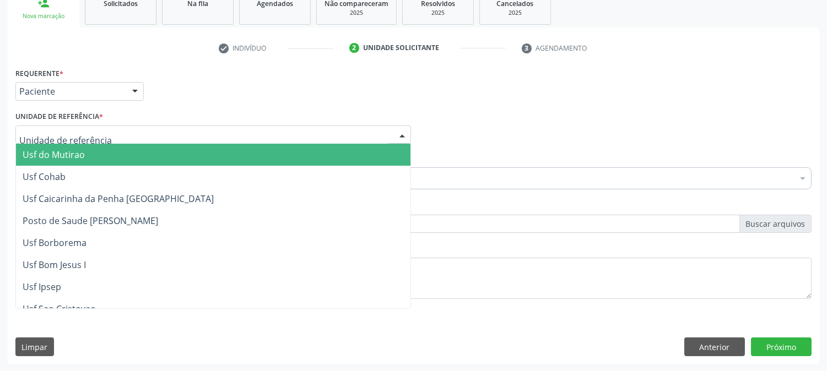
click at [119, 131] on div at bounding box center [213, 135] width 396 height 19
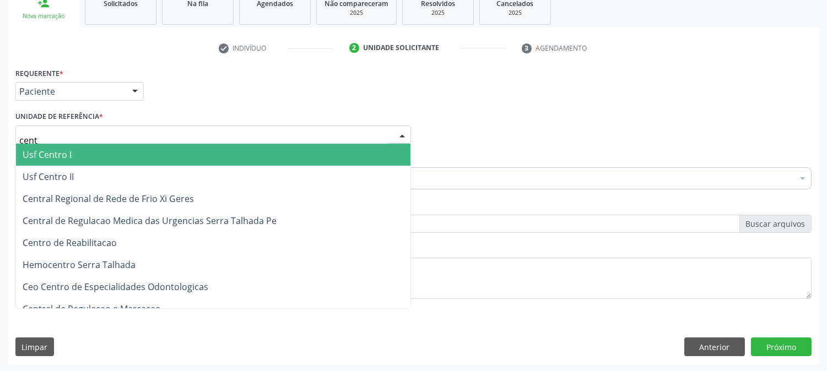
type input "centr"
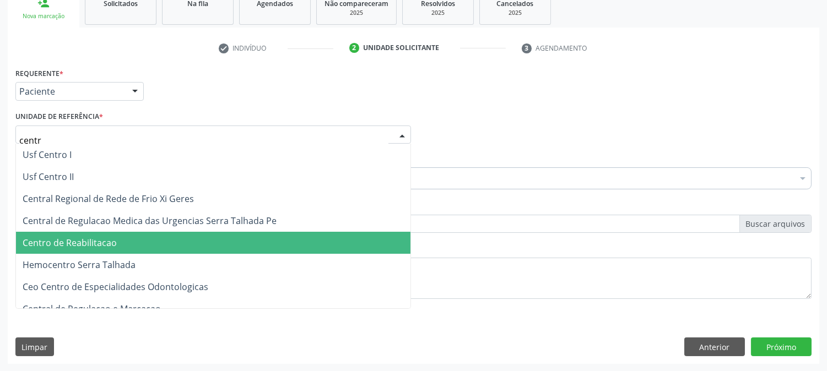
click at [113, 237] on span "Centro de Reabilitacao" at bounding box center [70, 243] width 94 height 12
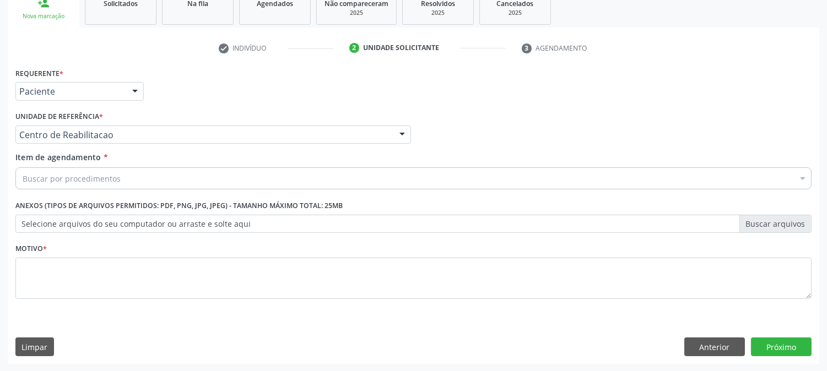
click at [120, 177] on div "Buscar por procedimentos" at bounding box center [413, 179] width 796 height 22
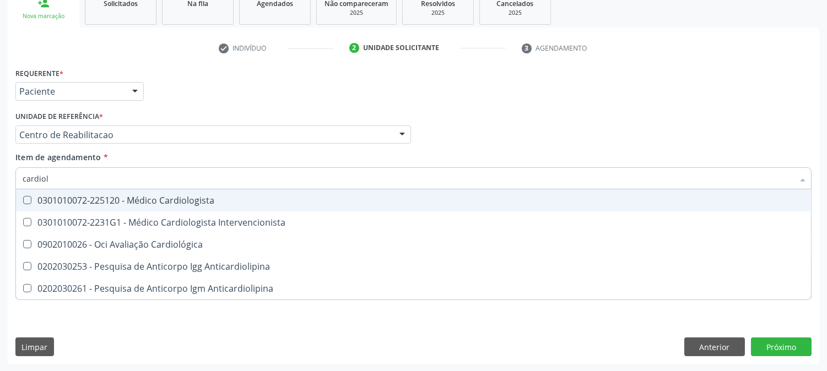
type input "cardiolo"
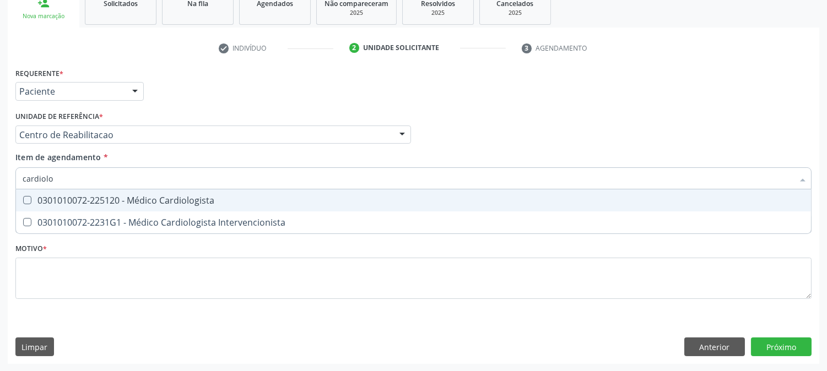
click at [102, 200] on div "0301010072-225120 - Médico Cardiologista" at bounding box center [414, 200] width 782 height 9
checkbox Cardiologista "true"
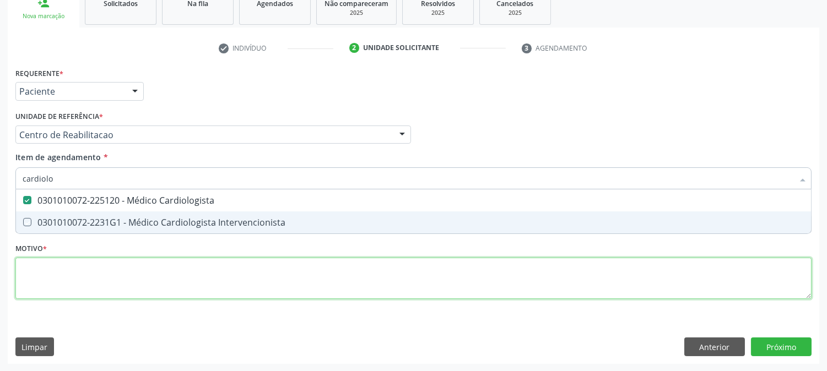
click at [62, 293] on div "Requerente * Paciente Médico(a) Enfermeiro(a) Paciente Nenhum resultado encontr…" at bounding box center [413, 190] width 796 height 250
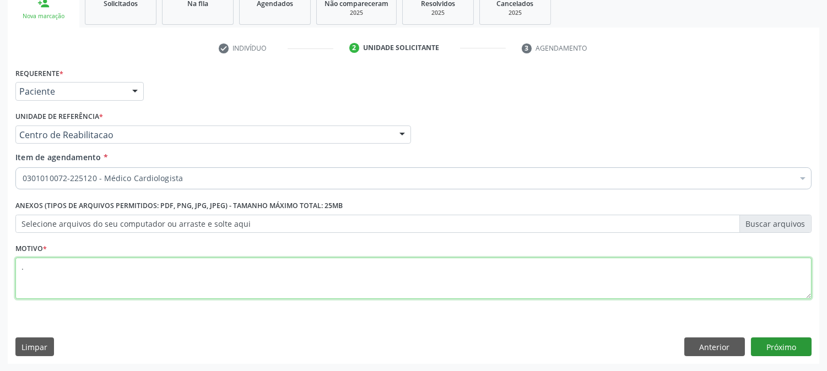
type textarea "."
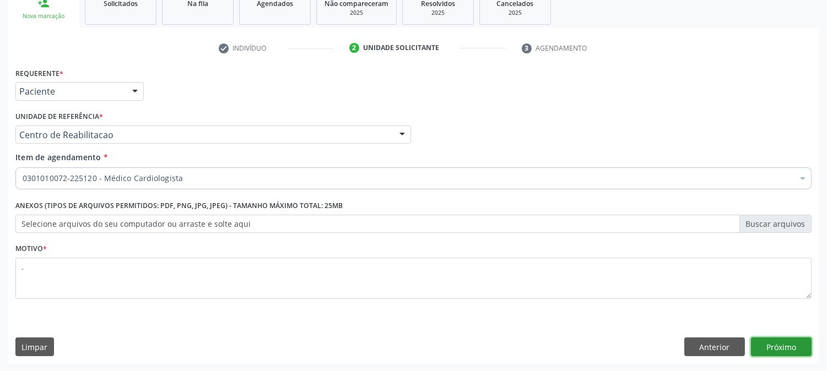
click at [802, 347] on button "Próximo" at bounding box center [781, 347] width 61 height 19
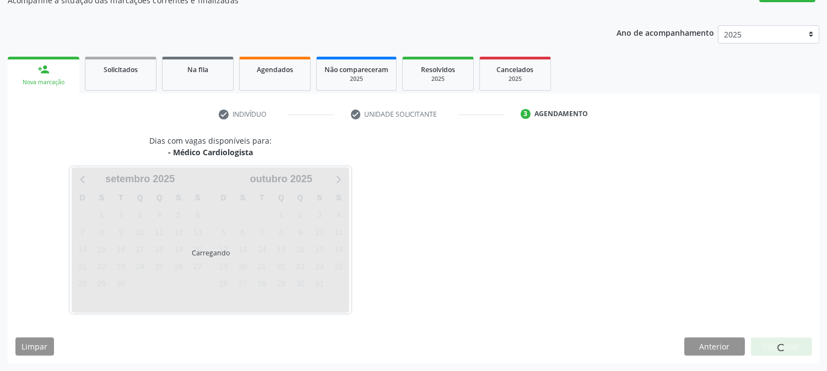
scroll to position [107, 0]
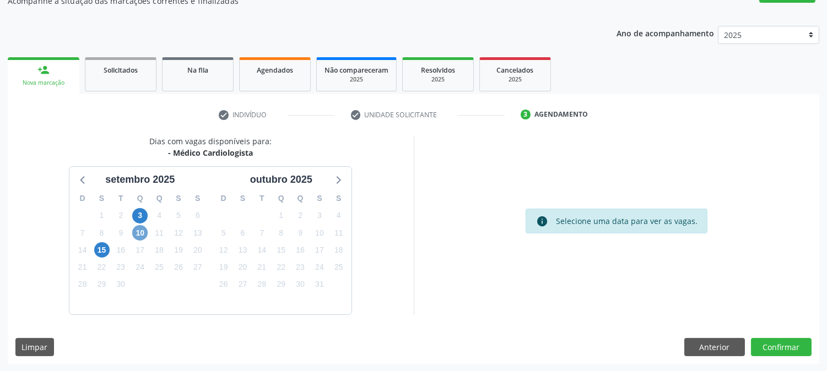
click at [146, 234] on span "10" at bounding box center [139, 232] width 15 height 15
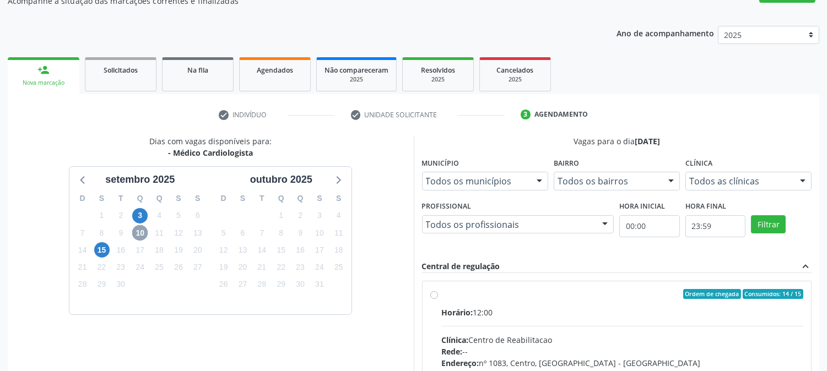
scroll to position [287, 0]
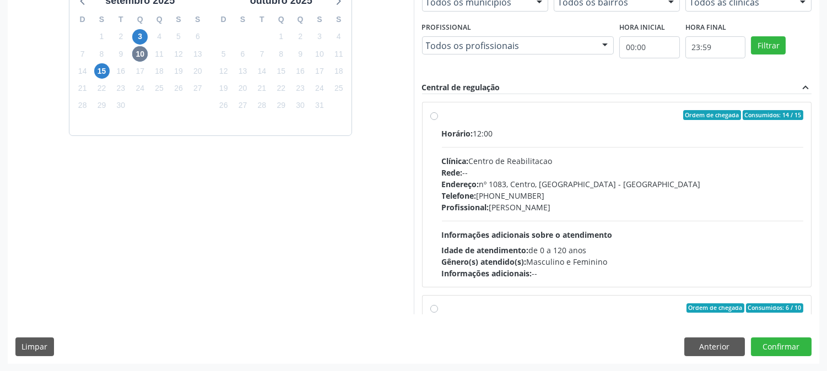
click at [553, 202] on div "Profissional: [PERSON_NAME]" at bounding box center [623, 208] width 362 height 12
click at [438, 120] on input "Ordem de chegada Consumidos: 14 / 15 Horário: 12:00 Clínica: Centro de Reabilit…" at bounding box center [434, 115] width 8 height 10
radio input "true"
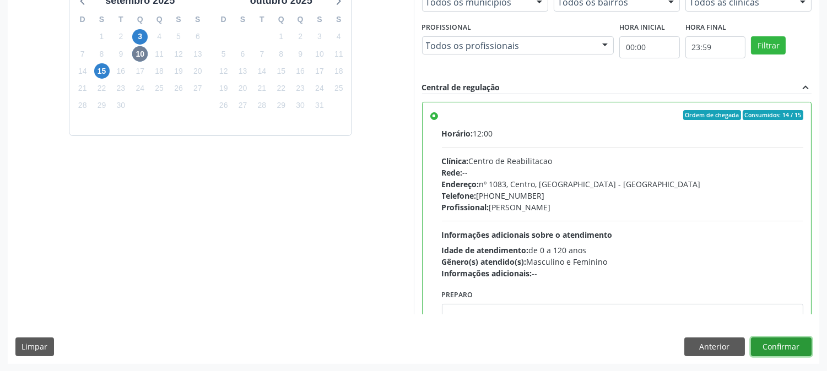
click at [798, 344] on button "Confirmar" at bounding box center [781, 347] width 61 height 19
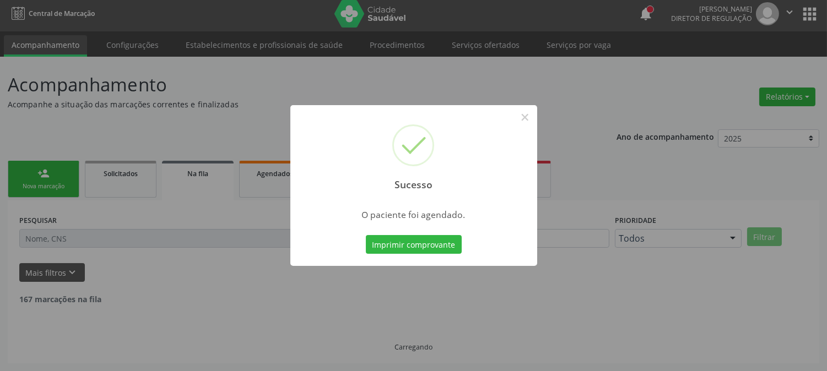
scroll to position [0, 0]
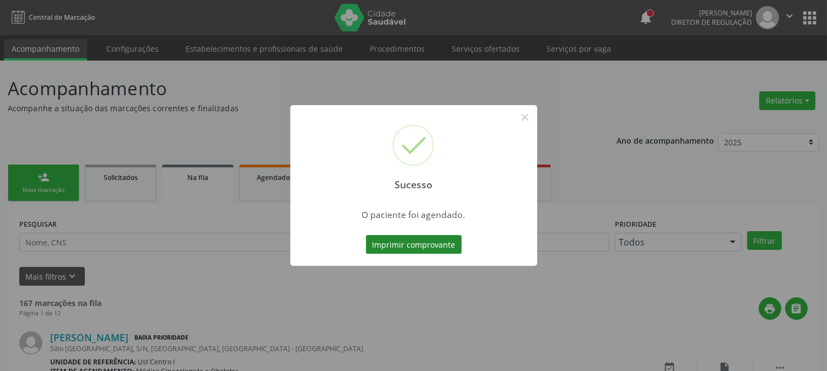
click at [429, 240] on button "Imprimir comprovante" at bounding box center [414, 244] width 96 height 19
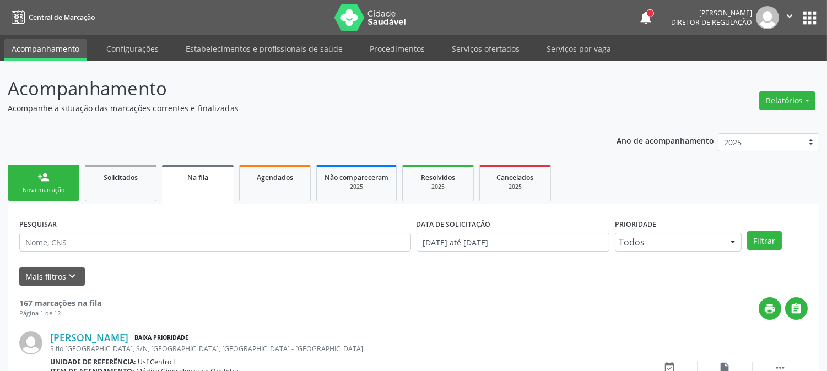
click at [46, 190] on div "Nova marcação" at bounding box center [43, 190] width 55 height 8
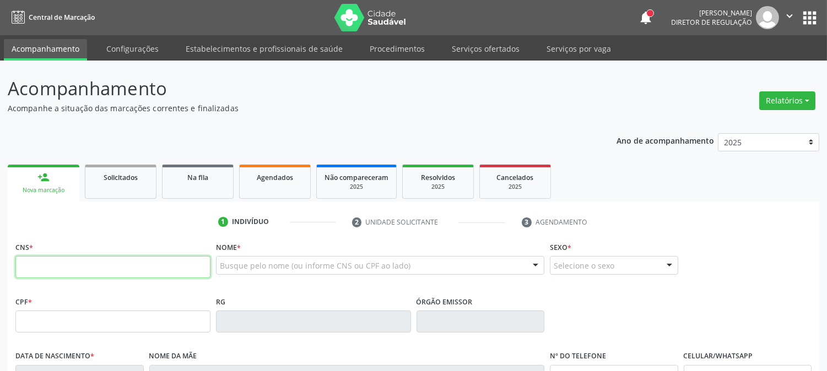
click at [110, 261] on input "text" at bounding box center [112, 267] width 195 height 22
type input "701 1018 6222 4880"
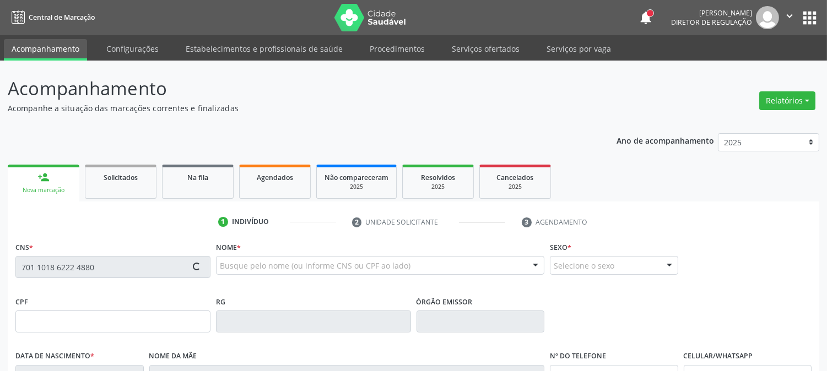
type input "176.450.654-51"
type input "23[DATE]"
type input "[PERSON_NAME]"
type input "[PHONE_NUMBER]"
type input "011.571.444-89"
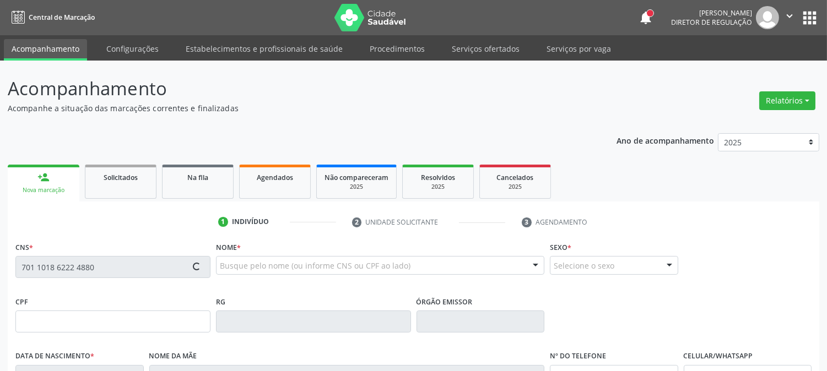
type input "17"
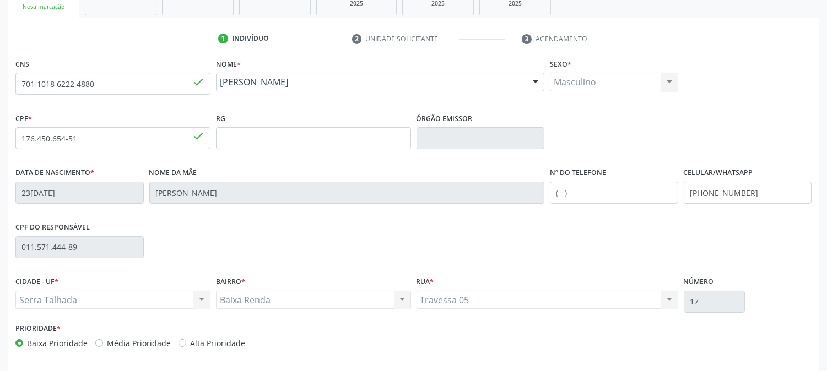
scroll to position [225, 0]
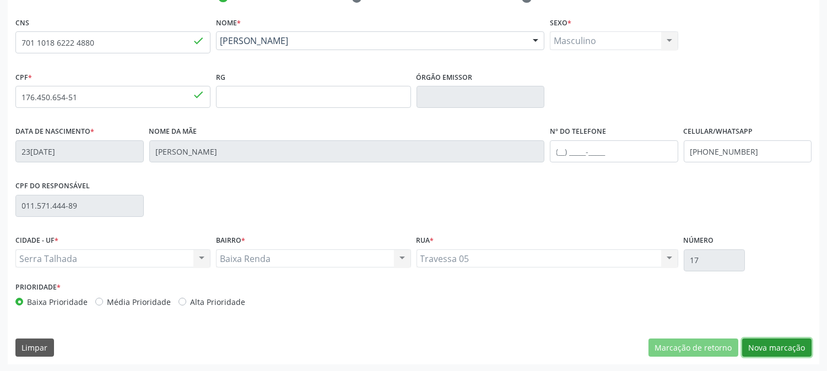
click at [782, 346] on button "Nova marcação" at bounding box center [776, 348] width 69 height 19
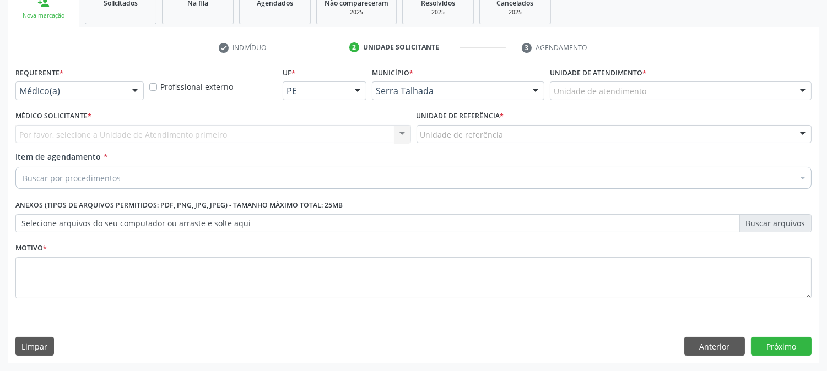
scroll to position [174, 0]
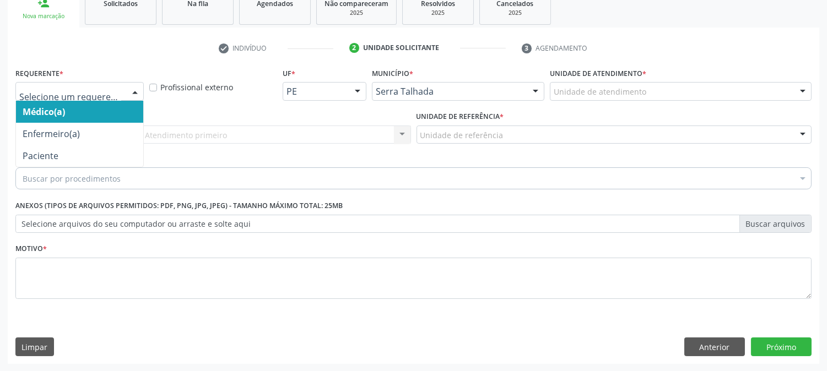
click at [122, 94] on div at bounding box center [79, 91] width 128 height 19
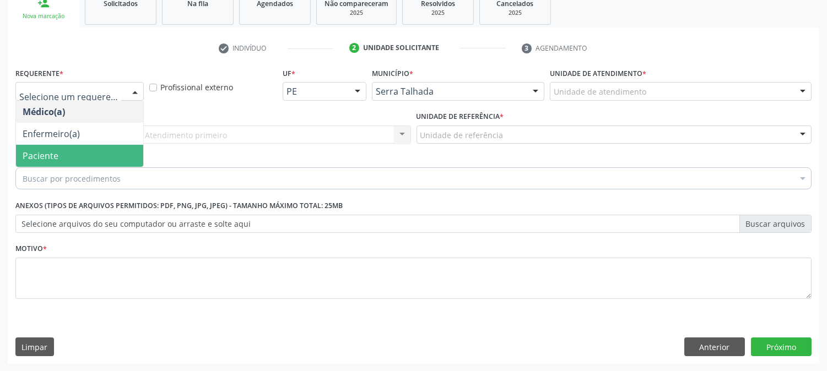
click at [119, 157] on span "Paciente" at bounding box center [79, 156] width 127 height 22
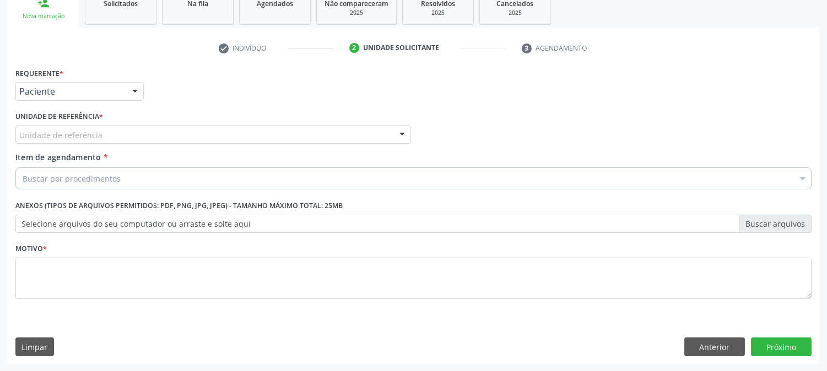
click at [120, 136] on div "Unidade de referência" at bounding box center [213, 135] width 396 height 19
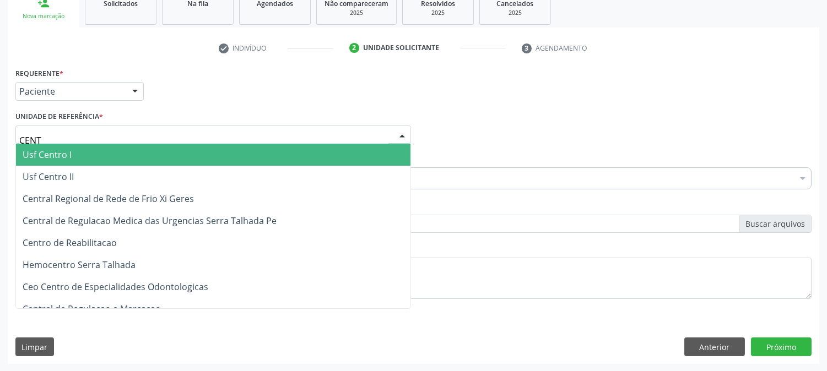
type input "CENTR"
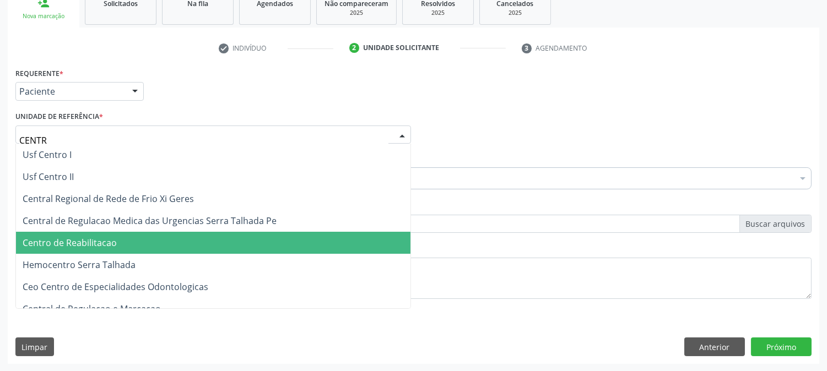
click at [122, 245] on span "Centro de Reabilitacao" at bounding box center [213, 243] width 395 height 22
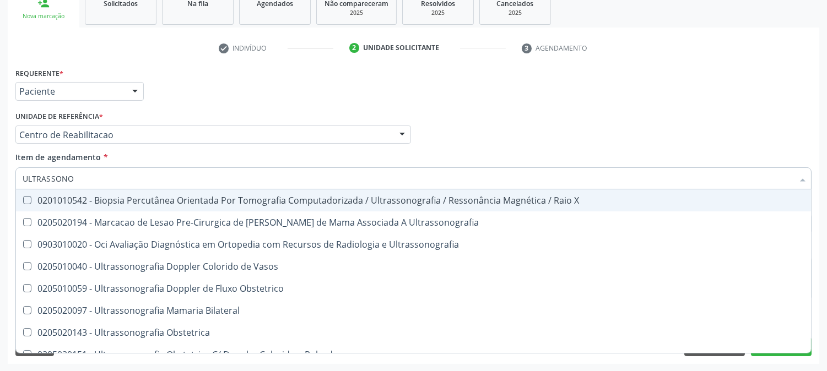
type input "ULTRASSONOG"
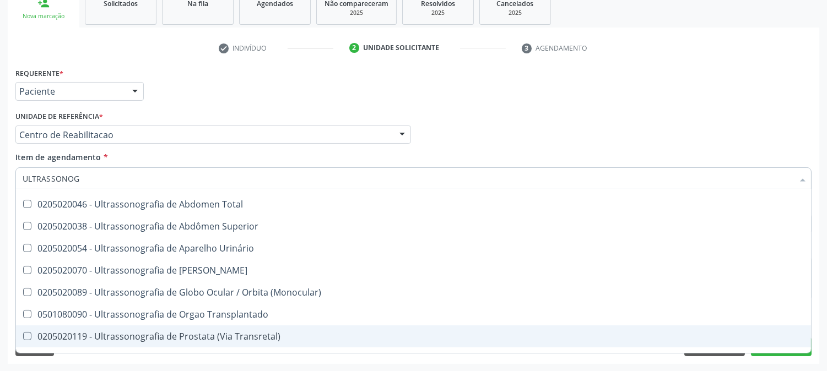
scroll to position [177, 0]
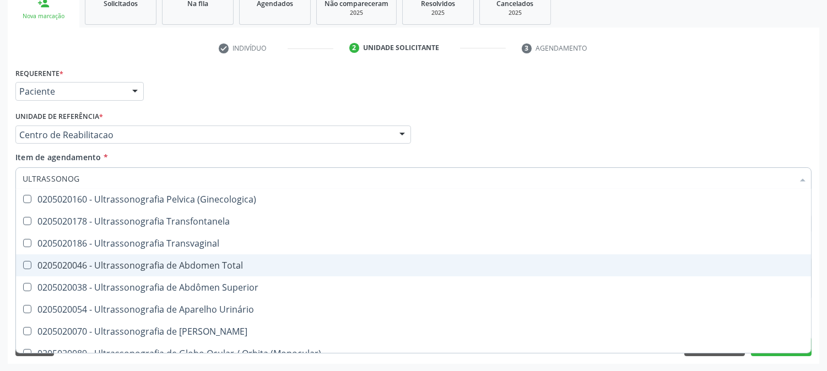
click at [204, 261] on div "0205020046 - Ultrassonografia de Abdomen Total" at bounding box center [414, 265] width 782 height 9
checkbox Total "true"
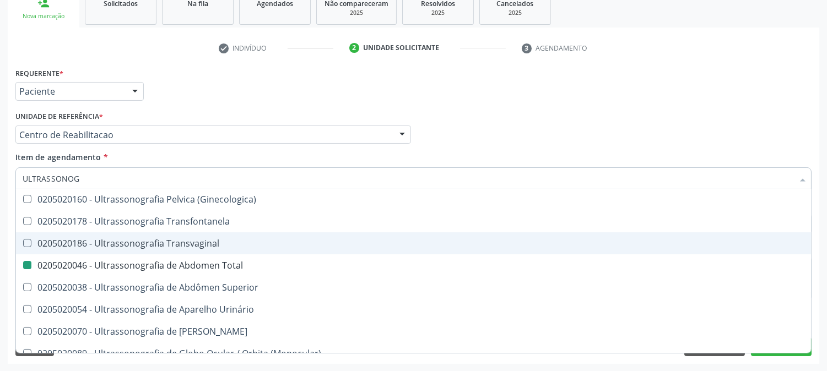
click at [0, 211] on div "Acompanhamento Acompanhe a situação das marcações correntes e finalizadas Relat…" at bounding box center [413, 129] width 827 height 486
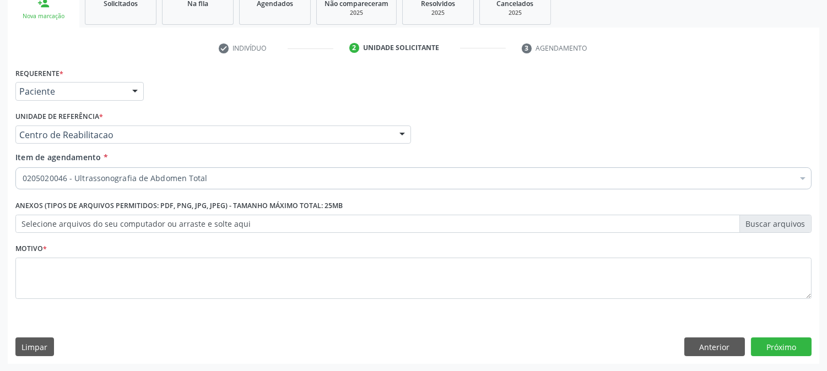
scroll to position [0, 0]
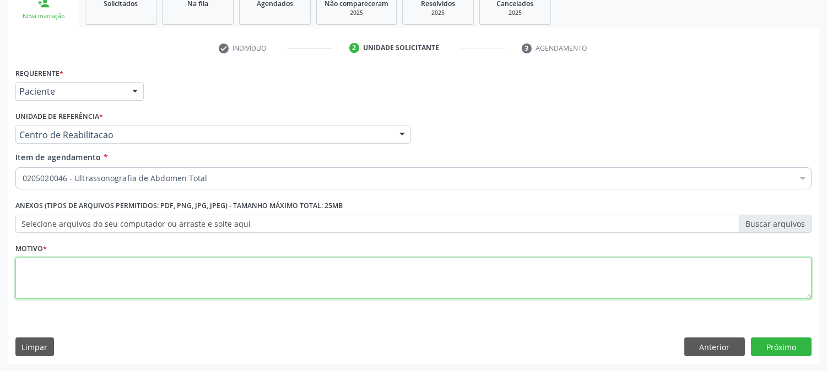
click at [82, 293] on textarea at bounding box center [413, 279] width 796 height 42
type textarea "."
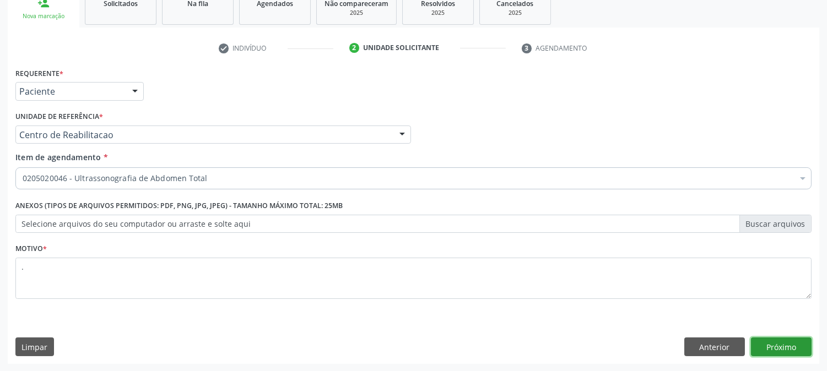
click at [778, 343] on button "Próximo" at bounding box center [781, 347] width 61 height 19
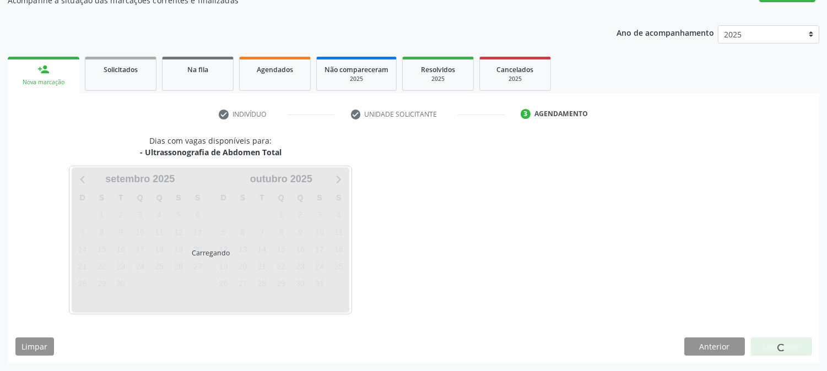
scroll to position [107, 0]
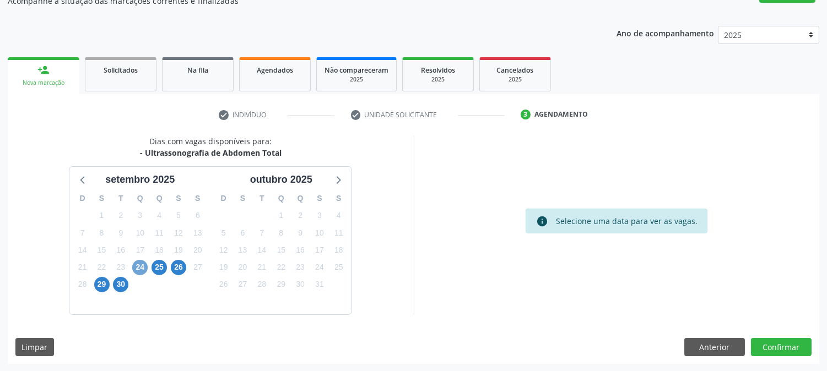
click at [139, 265] on span "24" at bounding box center [139, 267] width 15 height 15
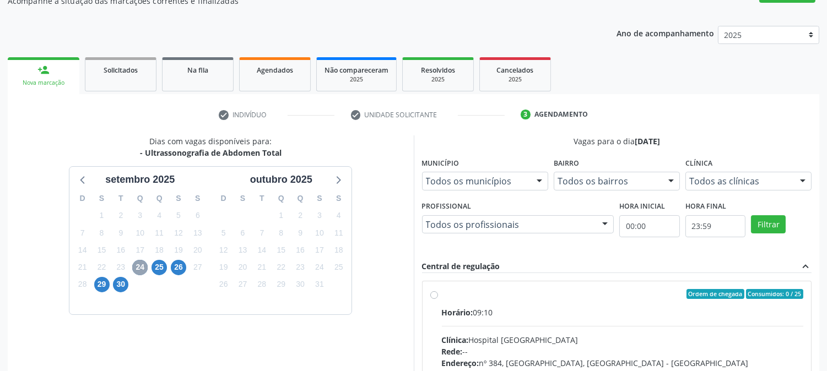
scroll to position [267, 0]
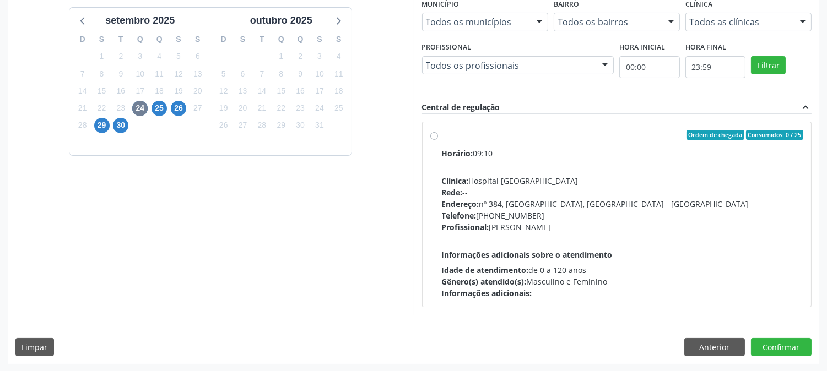
click at [608, 245] on div "Horário: 09:10 Clínica: Hospital [GEOGRAPHIC_DATA] Rede: -- Endereço: [STREET_A…" at bounding box center [623, 224] width 362 height 152
click at [438, 140] on input "Ordem de chegada Consumidos: 0 / 25 Horário: 09:10 Clínica: Hospital [GEOGRAPHI…" at bounding box center [434, 135] width 8 height 10
radio input "true"
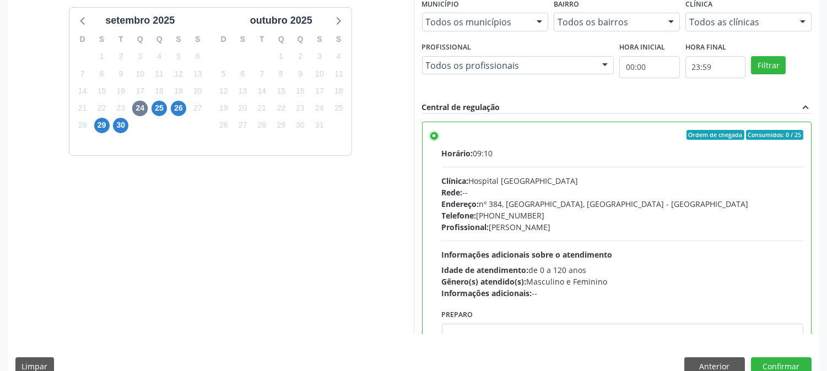
scroll to position [287, 0]
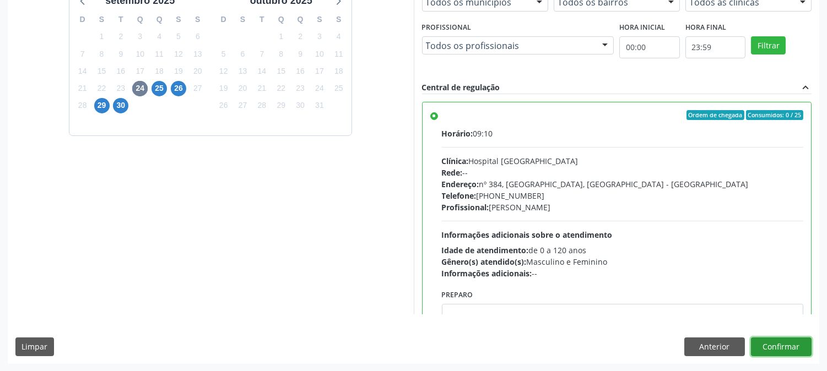
click at [778, 345] on button "Confirmar" at bounding box center [781, 347] width 61 height 19
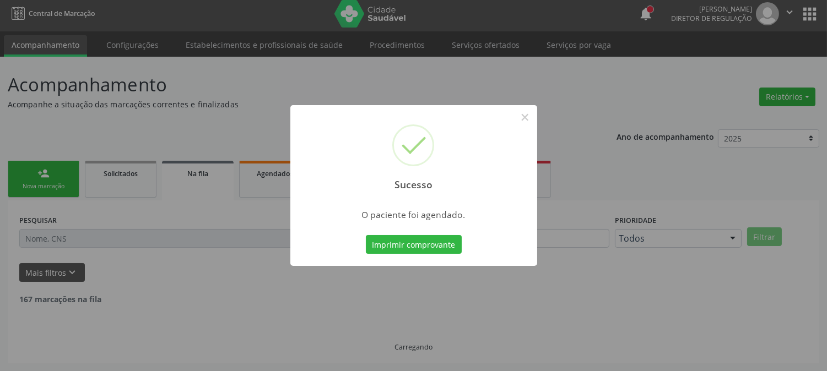
scroll to position [0, 0]
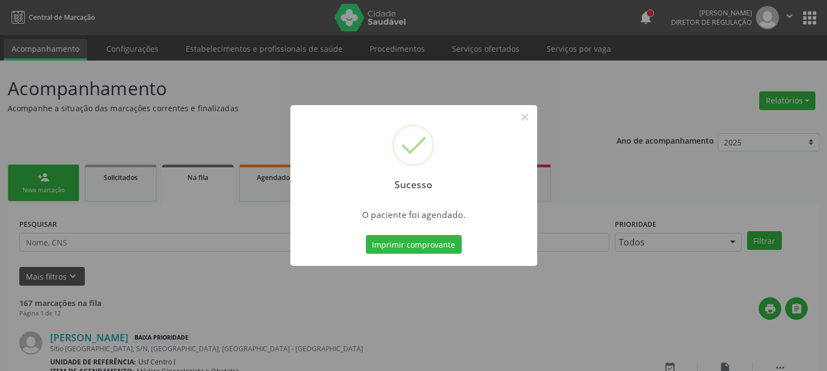
click at [446, 239] on button "Imprimir comprovante" at bounding box center [414, 244] width 96 height 19
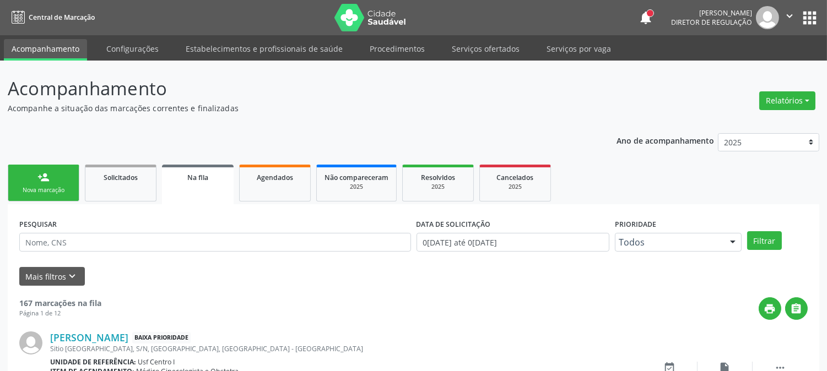
click at [63, 174] on link "person_add Nova marcação" at bounding box center [44, 183] width 72 height 37
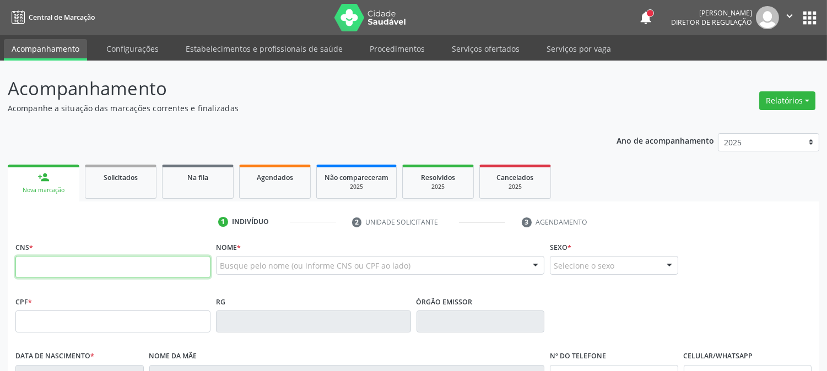
click at [146, 273] on input "text" at bounding box center [112, 267] width 195 height 22
type input "704 5003 8647 1013"
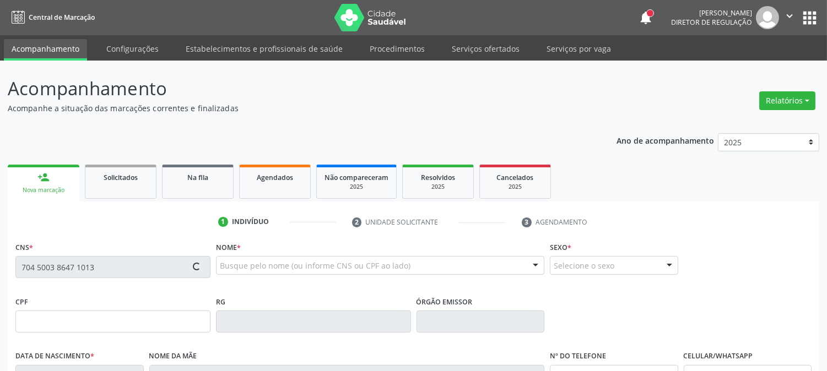
type input "454.680.954-91"
type input "15/09/1965"
type input "Rita Rodrigues da Silva"
type input "(87) 99624-6431"
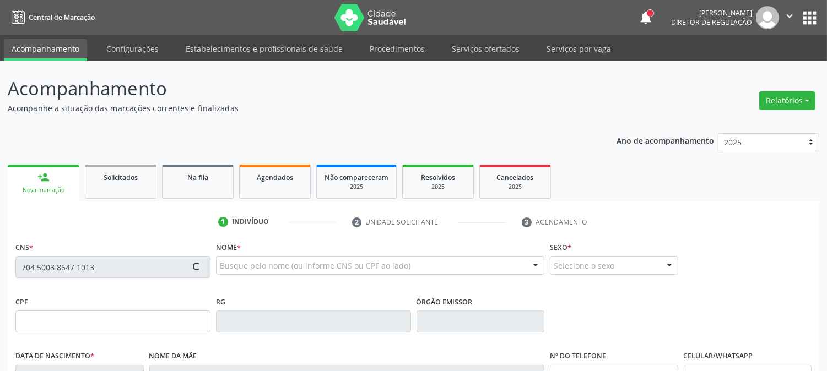
type input "996"
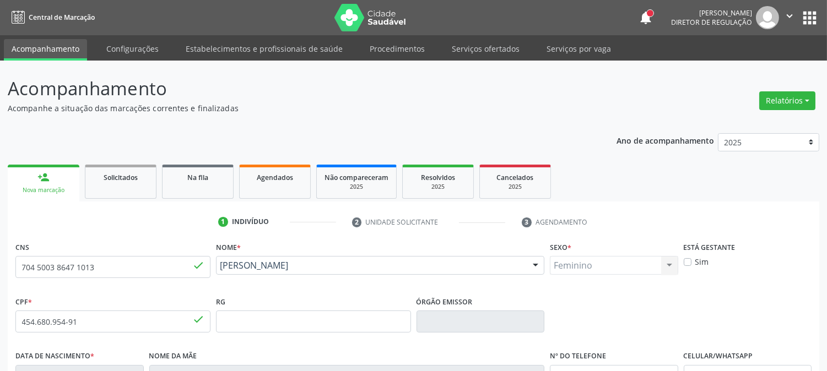
scroll to position [225, 0]
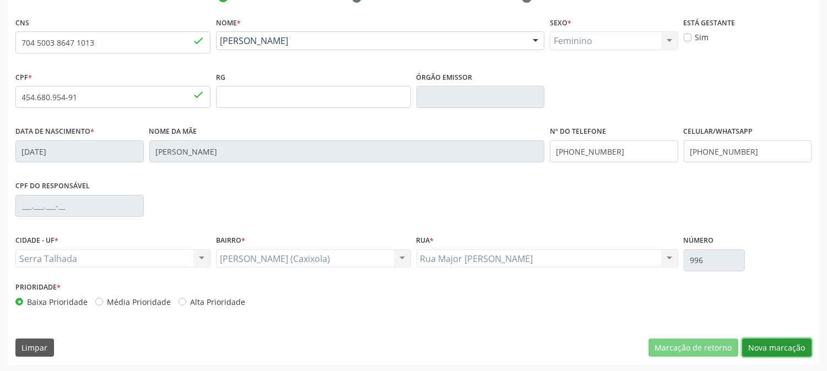
click at [762, 351] on button "Nova marcação" at bounding box center [776, 348] width 69 height 19
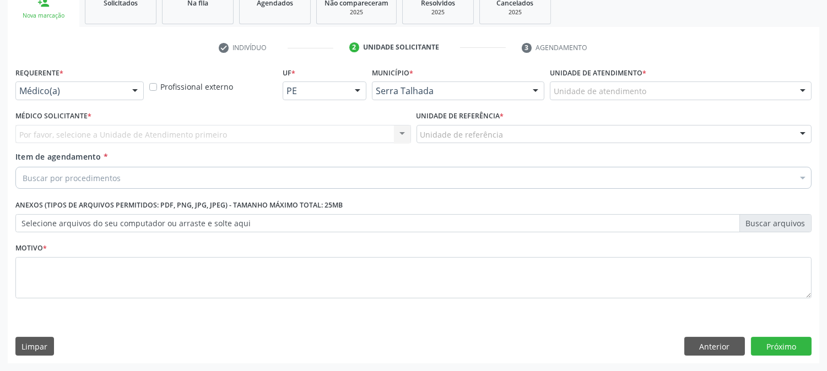
scroll to position [174, 0]
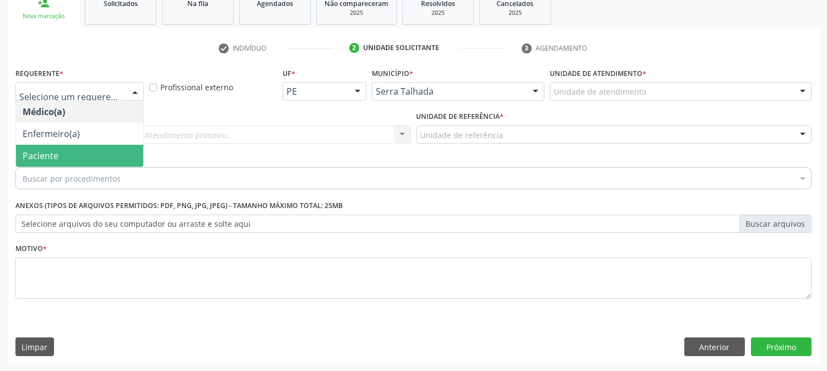
click at [111, 150] on span "Paciente" at bounding box center [79, 156] width 127 height 22
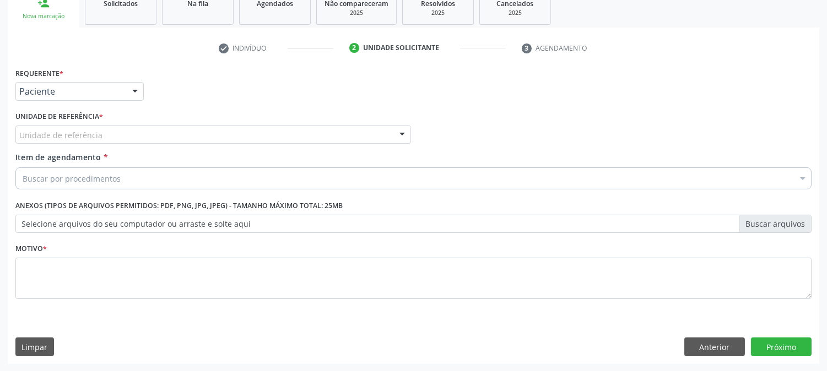
click at [112, 137] on div "Unidade de referência" at bounding box center [213, 135] width 396 height 19
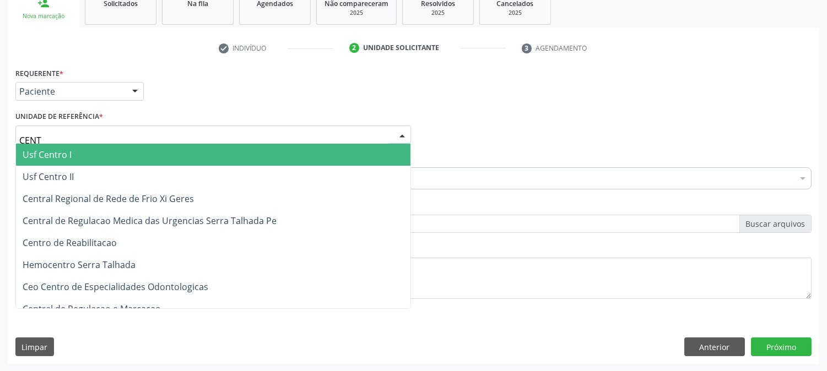
type input "CENTR"
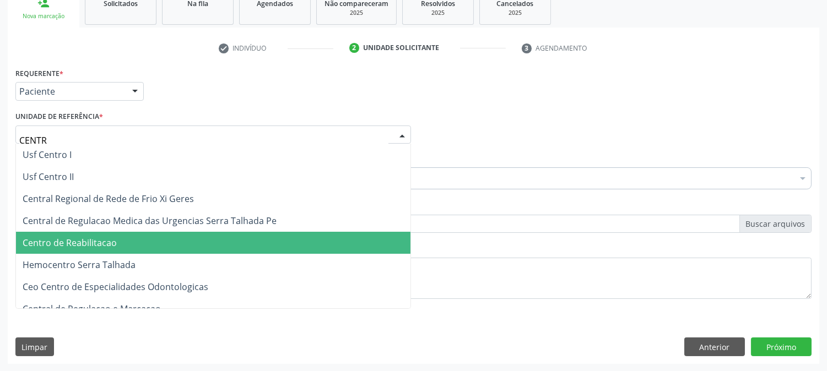
click at [117, 246] on span "Centro de Reabilitacao" at bounding box center [213, 243] width 395 height 22
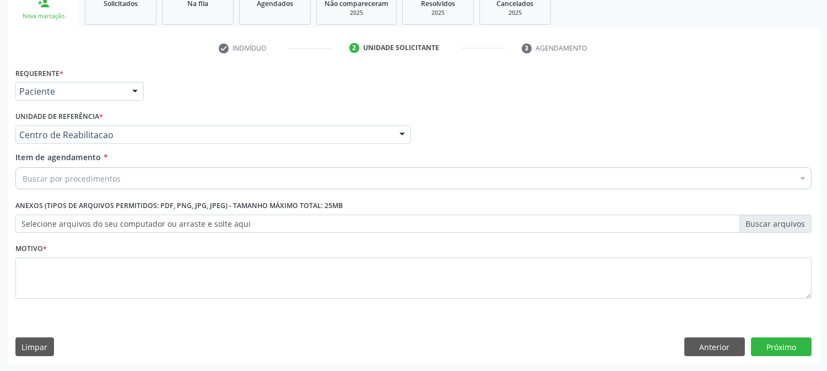
click at [134, 173] on div "Buscar por procedimentos" at bounding box center [413, 179] width 796 height 22
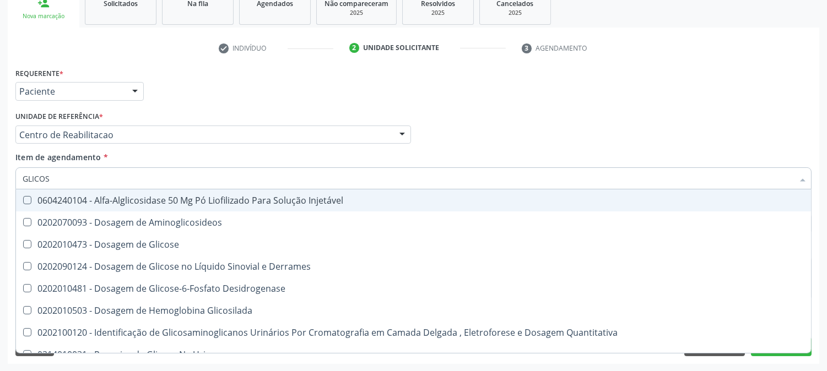
type input "GLICOSE"
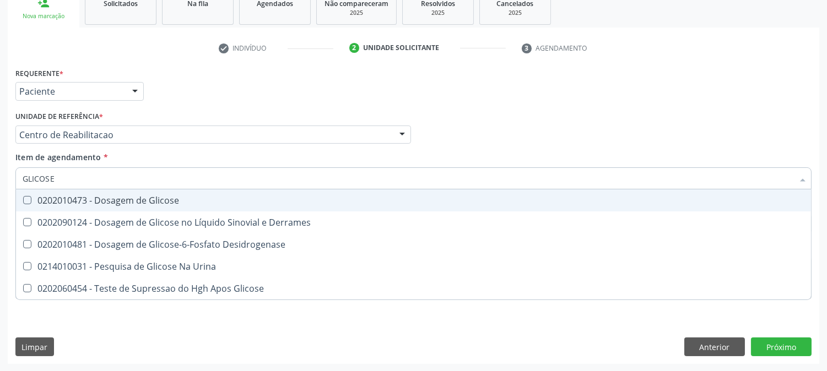
click at [134, 196] on div "0202010473 - Dosagem de Glicose" at bounding box center [414, 200] width 782 height 9
checkbox Glicose "true"
drag, startPoint x: 79, startPoint y: 178, endPoint x: 0, endPoint y: 178, distance: 79.4
click at [0, 178] on div "Acompanhamento Acompanhe a situação das marcações correntes e finalizadas Relat…" at bounding box center [413, 129] width 827 height 486
type input "ACID"
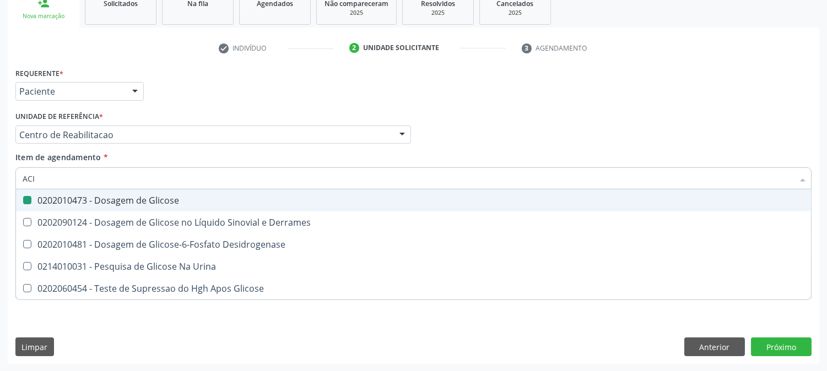
checkbox Glicose "false"
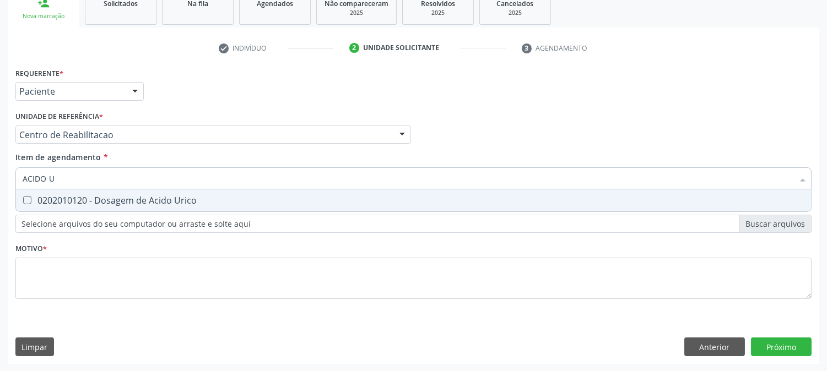
type input "ACIDO UR"
click at [156, 196] on div "0202010120 - Dosagem de Acido Urico" at bounding box center [414, 200] width 782 height 9
checkbox Urico "true"
drag, startPoint x: 57, startPoint y: 177, endPoint x: 14, endPoint y: 178, distance: 43.0
click at [14, 178] on div "Item de agendamento * ACIDO UR Desfazer seleção 0202010120 - Dosagem de Acido U…" at bounding box center [414, 173] width 802 height 42
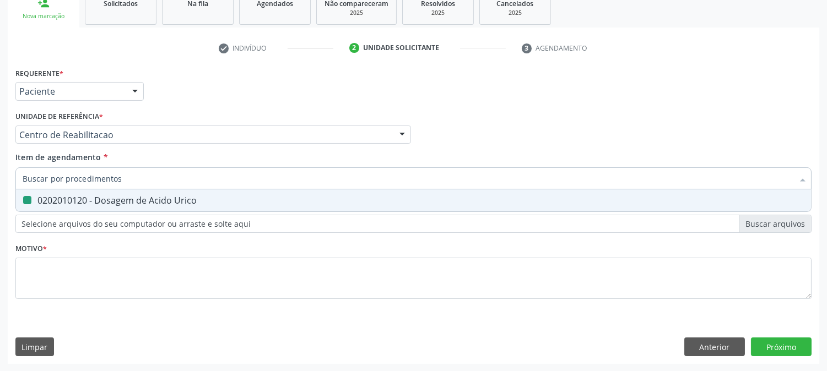
checkbox Urico "false"
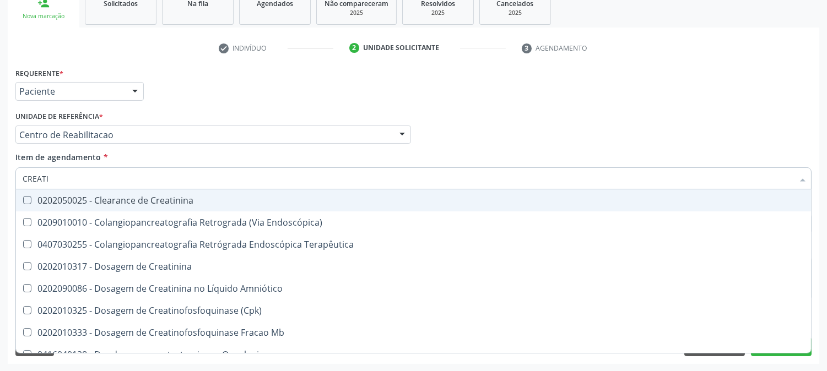
type input "CREATIN"
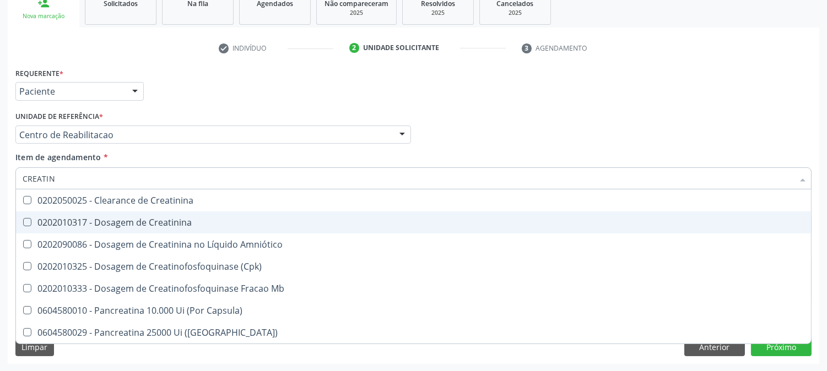
click at [98, 227] on div "0202010317 - Dosagem de Creatinina" at bounding box center [414, 222] width 782 height 9
checkbox Creatinina "true"
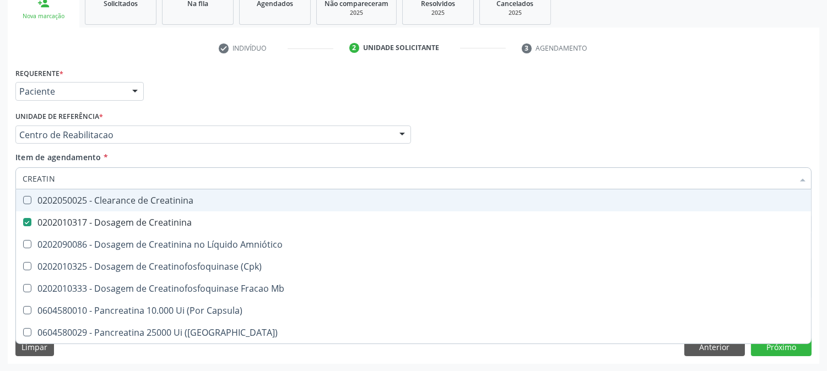
drag, startPoint x: 64, startPoint y: 177, endPoint x: 24, endPoint y: 177, distance: 40.2
click at [24, 177] on input "CREATIN" at bounding box center [408, 179] width 771 height 22
type input "UR"
checkbox Creatinina "false"
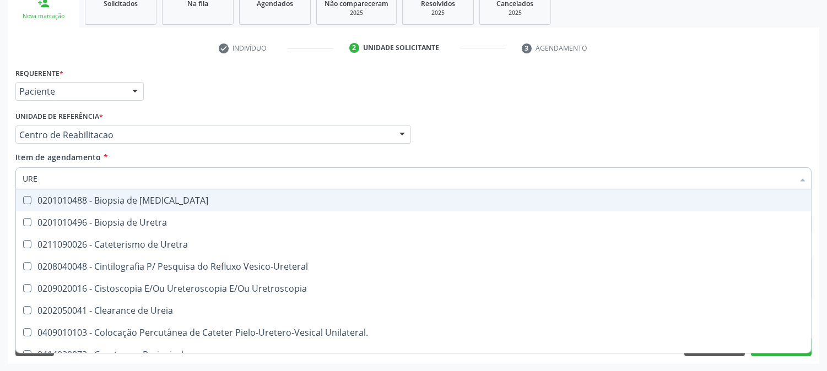
type input "UREI"
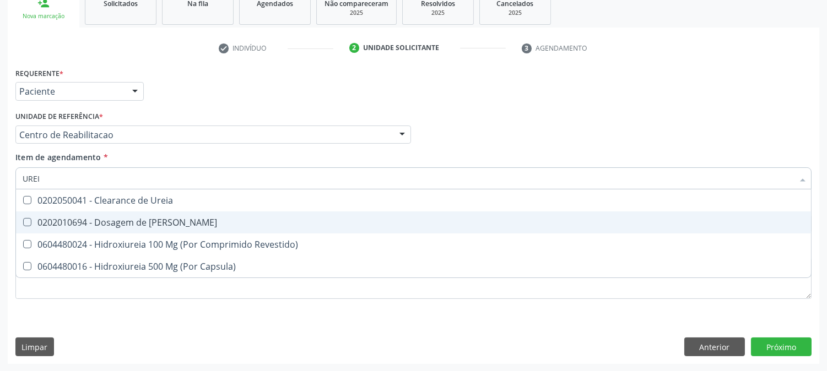
click at [68, 218] on div "0202010694 - Dosagem de [PERSON_NAME]" at bounding box center [414, 222] width 782 height 9
checkbox Ureia "true"
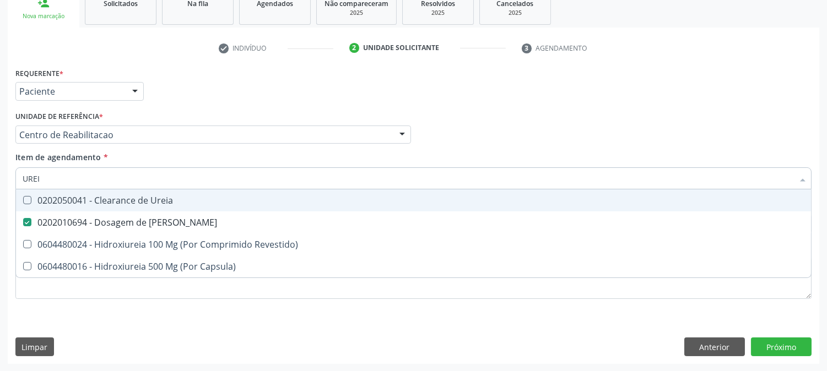
drag, startPoint x: 40, startPoint y: 178, endPoint x: 18, endPoint y: 177, distance: 22.1
click at [18, 177] on div "UREI" at bounding box center [413, 179] width 796 height 22
type input "COL"
checkbox Ureia "false"
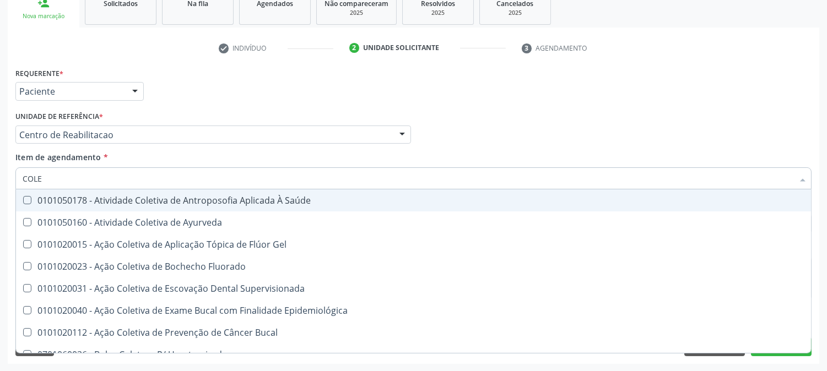
type input "COLES"
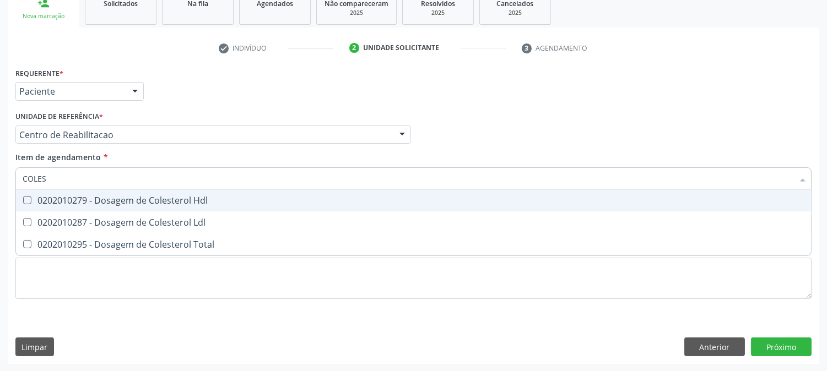
click at [30, 196] on div "0202010279 - Dosagem de Colesterol Hdl" at bounding box center [414, 200] width 782 height 9
checkbox Hdl "true"
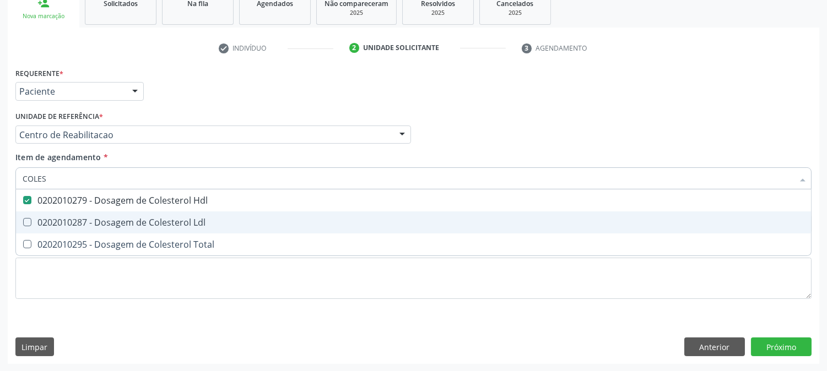
click at [35, 219] on div "0202010287 - Dosagem de Colesterol Ldl" at bounding box center [414, 222] width 782 height 9
checkbox Ldl "true"
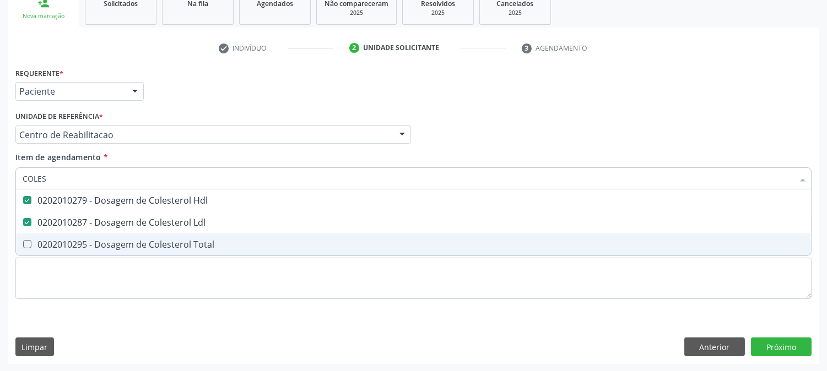
click at [35, 240] on div "0202010295 - Dosagem de Colesterol Total" at bounding box center [414, 244] width 782 height 9
checkbox Total "true"
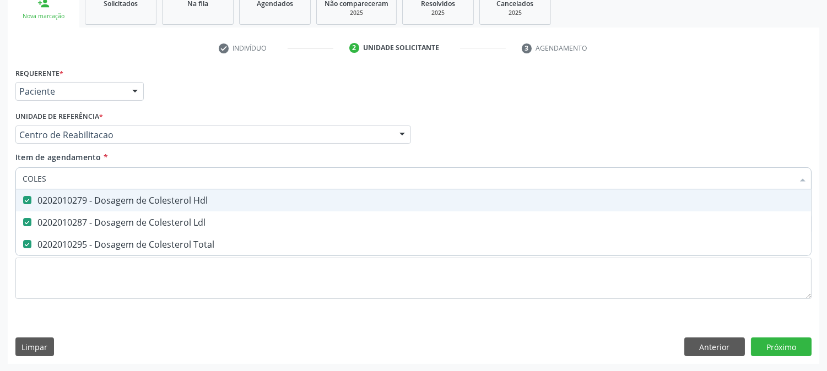
drag, startPoint x: 51, startPoint y: 174, endPoint x: 14, endPoint y: 175, distance: 36.9
click at [14, 175] on div "Item de agendamento * COLES Desfazer seleção 0202010279 - Dosagem de Colesterol…" at bounding box center [414, 173] width 802 height 42
type input "TG"
checkbox Hdl "false"
checkbox Ldl "false"
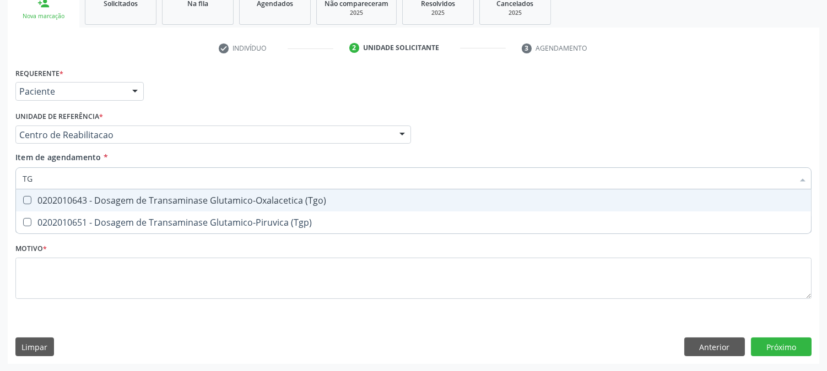
click at [35, 194] on span "0202010643 - Dosagem de Transaminase Glutamico-Oxalacetica (Tgo)" at bounding box center [413, 201] width 795 height 22
checkbox \(Tgo\) "true"
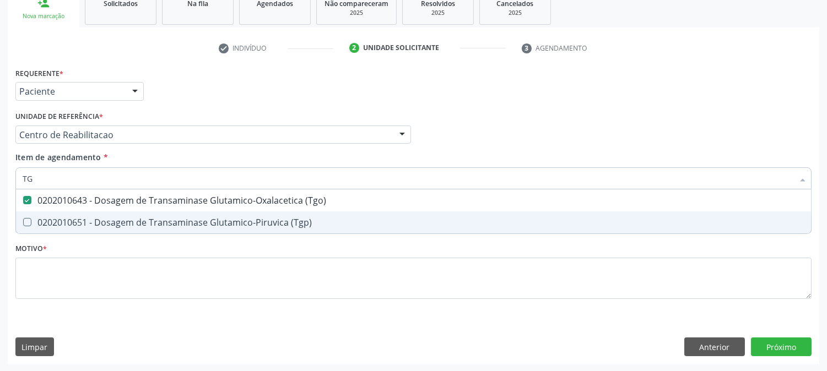
click at [39, 212] on span "0202010651 - Dosagem de Transaminase Glutamico-Piruvica (Tgp)" at bounding box center [413, 223] width 795 height 22
checkbox \(Tgp\) "true"
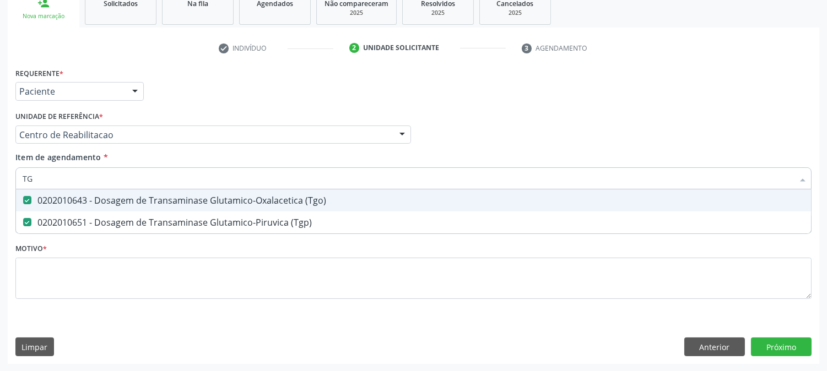
drag, startPoint x: 45, startPoint y: 175, endPoint x: 17, endPoint y: 175, distance: 28.1
click at [17, 175] on div "TG" at bounding box center [413, 179] width 796 height 22
type input "TR"
checkbox \(Tgo\) "false"
checkbox \(Tgp\) "false"
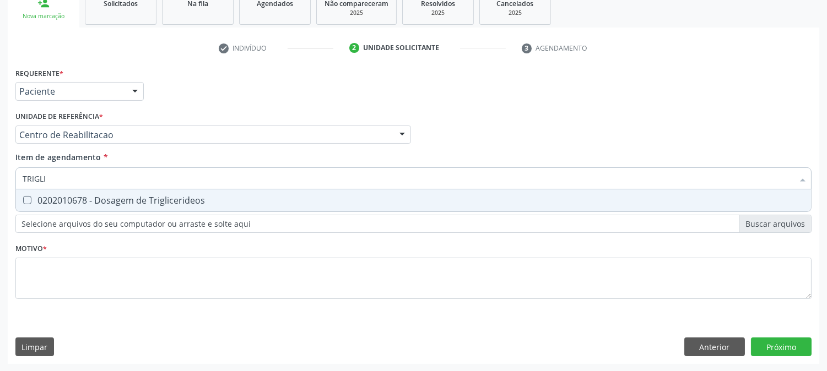
type input "TRIGLIC"
click at [33, 202] on div "0202010678 - Dosagem de Triglicerideos" at bounding box center [414, 200] width 782 height 9
checkbox Triglicerideos "true"
drag, startPoint x: 64, startPoint y: 174, endPoint x: 7, endPoint y: 188, distance: 58.6
click at [8, 188] on div "Requerente * Paciente Médico(a) Enfermeiro(a) Paciente Nenhum resultado encontr…" at bounding box center [414, 214] width 812 height 299
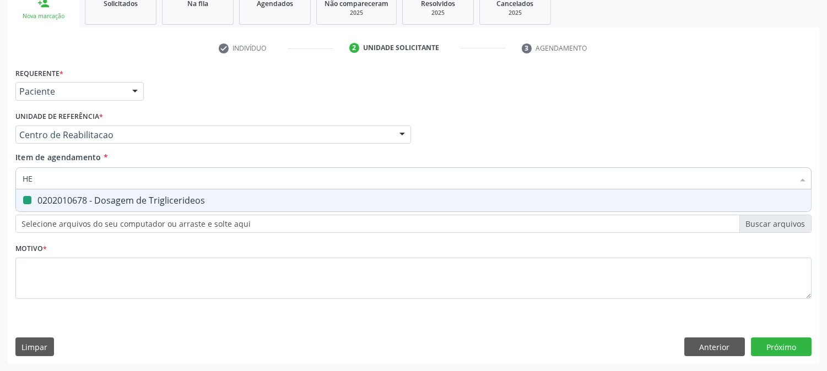
type input "HEM"
checkbox Triglicerideos "false"
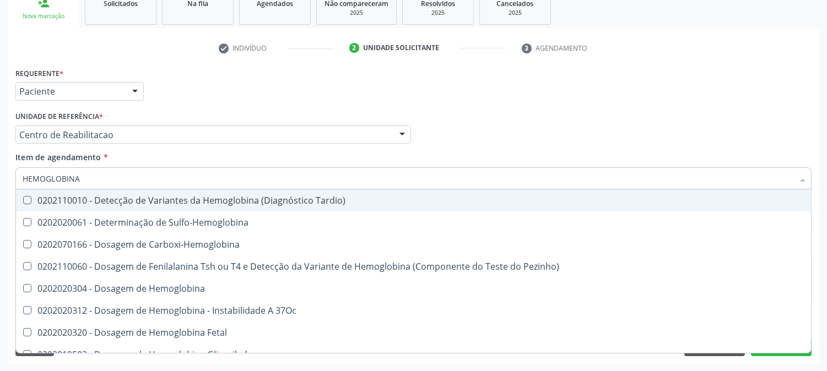
type input "HEMOGLOBINA G"
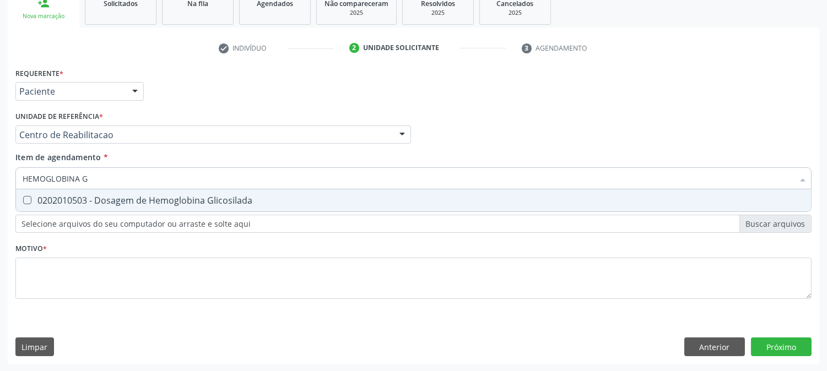
click at [34, 200] on div "0202010503 - Dosagem de Hemoglobina Glicosilada" at bounding box center [414, 200] width 782 height 9
checkbox Glicosilada "true"
drag, startPoint x: 97, startPoint y: 173, endPoint x: 51, endPoint y: 183, distance: 47.3
click at [53, 182] on input "HEMOGLOBINA G" at bounding box center [408, 179] width 771 height 22
type input "HEMOGL"
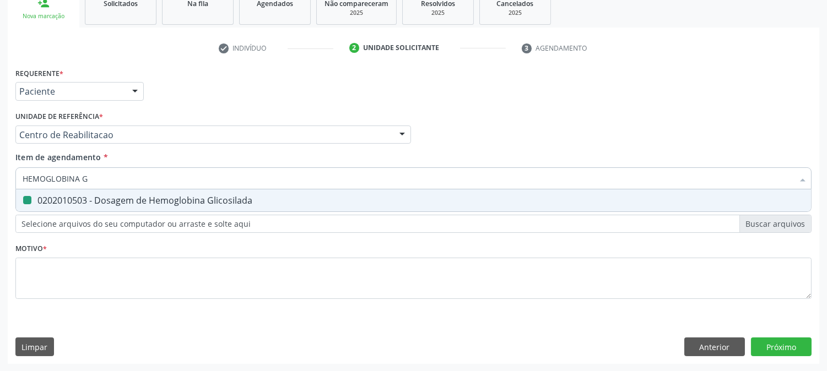
checkbox Glicosilada "false"
type input "HEMOGRAMA"
click at [109, 201] on div "0202020380 - Hemograma Completo" at bounding box center [414, 200] width 782 height 9
checkbox Completo "true"
drag, startPoint x: 101, startPoint y: 182, endPoint x: 3, endPoint y: 184, distance: 98.7
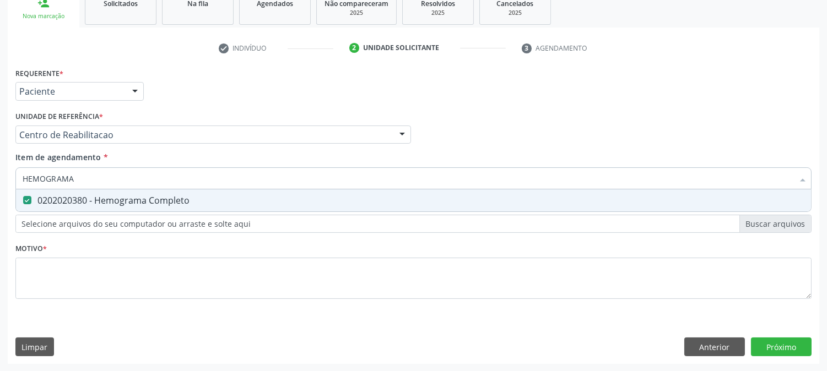
click at [0, 183] on div "Acompanhamento Acompanhe a situação das marcações correntes e finalizadas Relat…" at bounding box center [413, 129] width 827 height 486
type input "URI"
checkbox Completo "false"
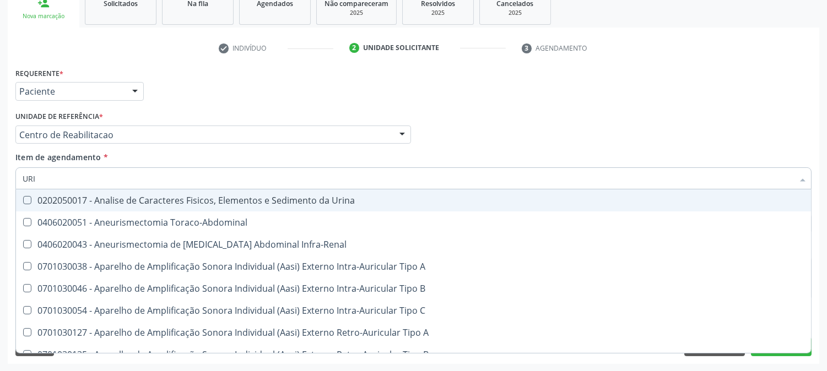
type input "URIN"
checkbox Urico "false"
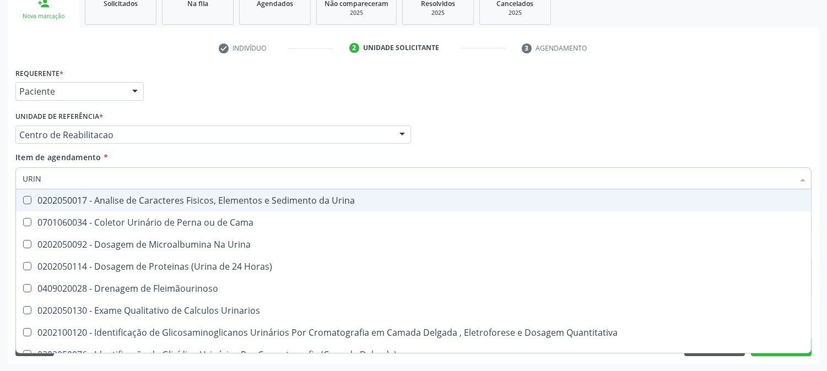
type input "URINA"
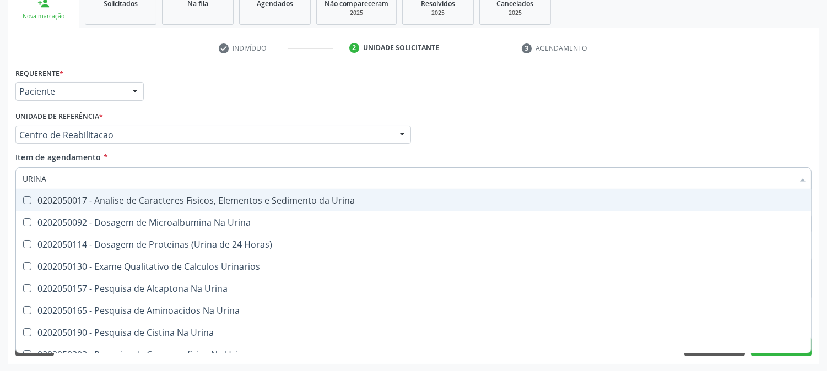
click at [76, 207] on span "0202050017 - Analise de Caracteres Fisicos, Elementos e Sedimento da Urina" at bounding box center [413, 201] width 795 height 22
checkbox Urina "true"
drag, startPoint x: 61, startPoint y: 176, endPoint x: 0, endPoint y: 175, distance: 60.7
click at [0, 175] on div "Acompanhamento Acompanhe a situação das marcações correntes e finalizadas Relat…" at bounding box center [413, 129] width 827 height 486
type input "AL"
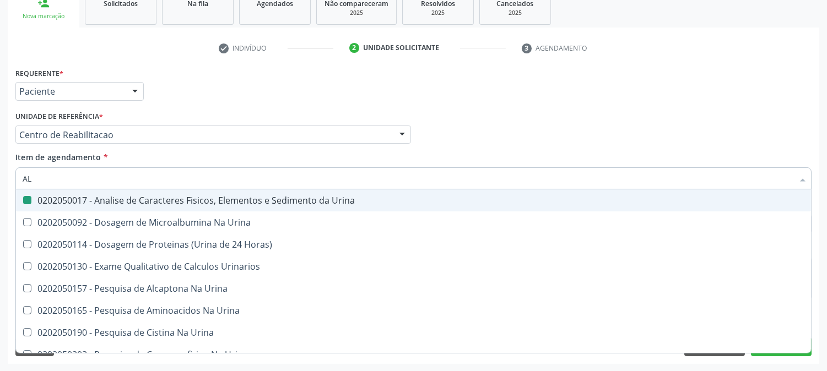
checkbox Urina "false"
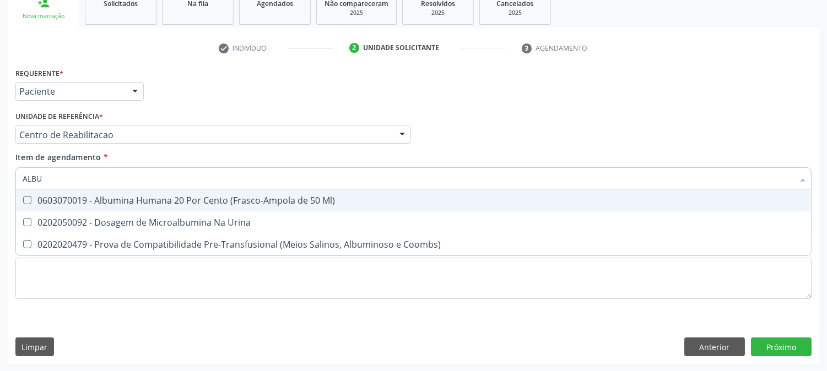
type input "ALBUM"
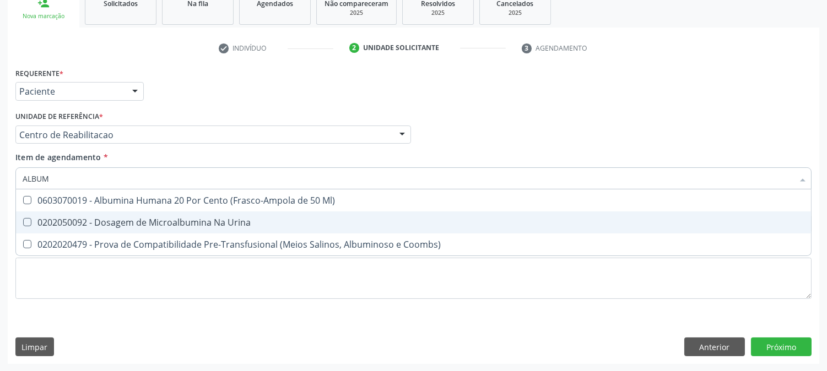
click at [91, 227] on span "0202050092 - Dosagem de Microalbumina Na Urina" at bounding box center [413, 223] width 795 height 22
checkbox Urina "true"
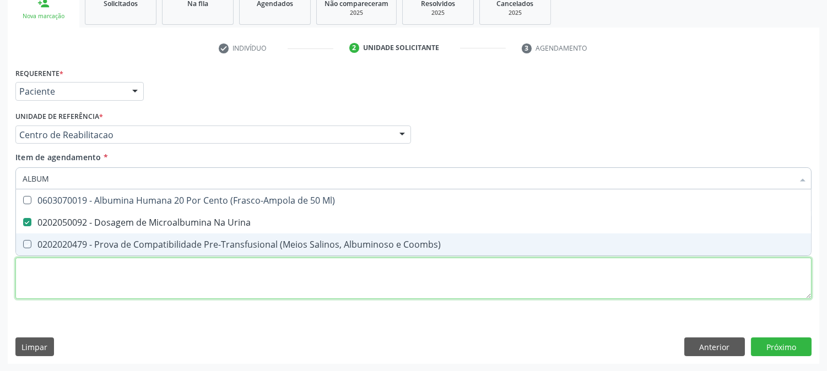
click at [96, 284] on div "Requerente * Paciente Médico(a) Enfermeiro(a) Paciente Nenhum resultado encontr…" at bounding box center [413, 190] width 796 height 250
checkbox Coombs\) "true"
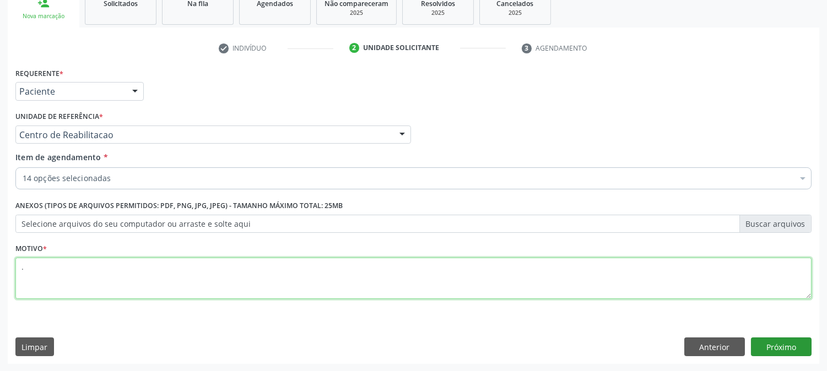
type textarea "."
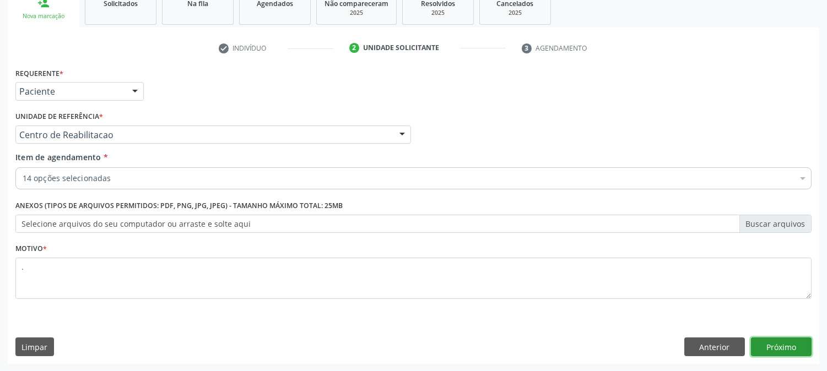
click at [800, 341] on button "Próximo" at bounding box center [781, 347] width 61 height 19
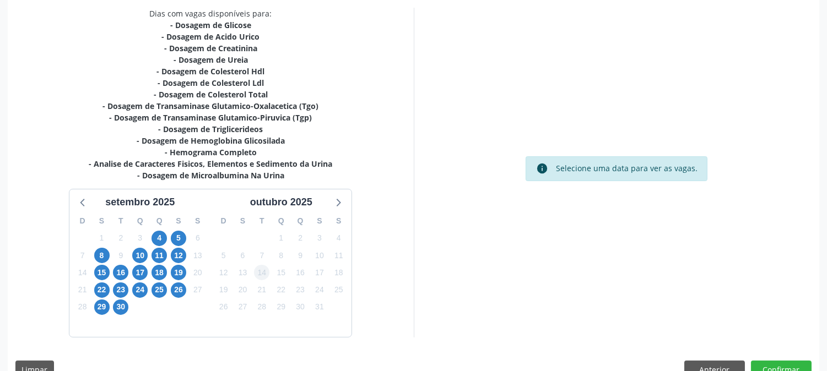
scroll to position [257, 0]
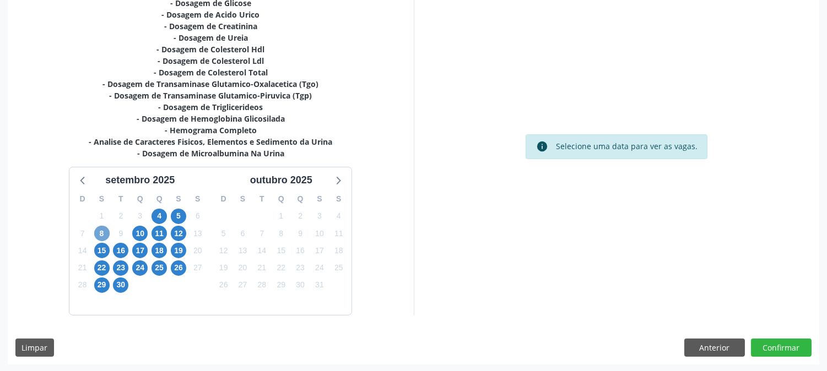
click at [102, 235] on span "8" at bounding box center [101, 233] width 15 height 15
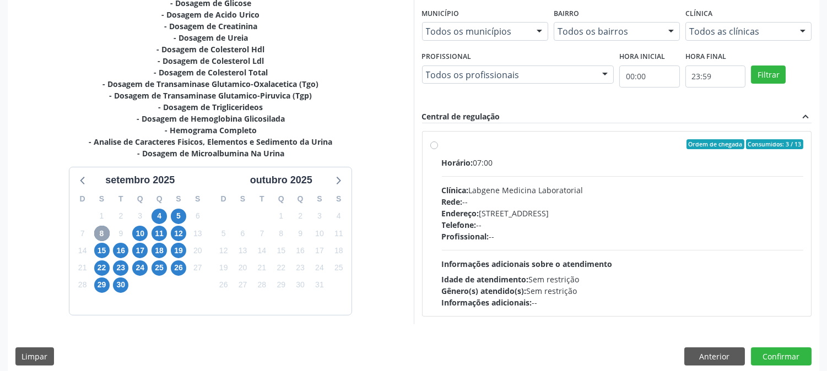
scroll to position [267, 0]
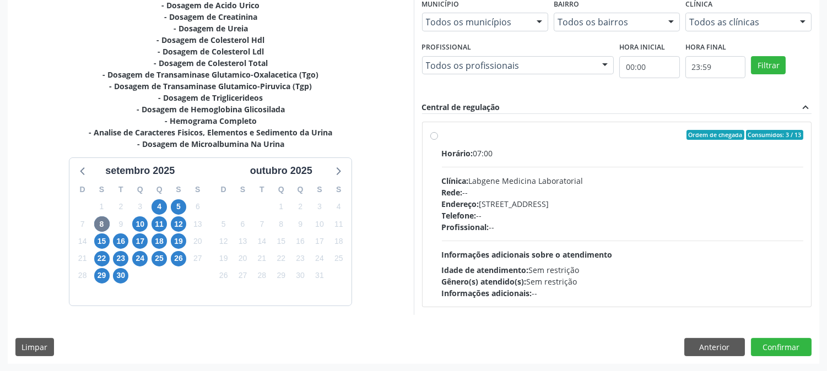
click at [492, 239] on div "Horário: 07:00 Clínica: Labgene Medicina Laboratorial Rede: -- Endereço: nº 531…" at bounding box center [623, 224] width 362 height 152
click at [438, 140] on input "Ordem de chegada Consumidos: 3 / 13 Horário: 07:00 Clínica: Labgene Medicina La…" at bounding box center [434, 135] width 8 height 10
radio input "true"
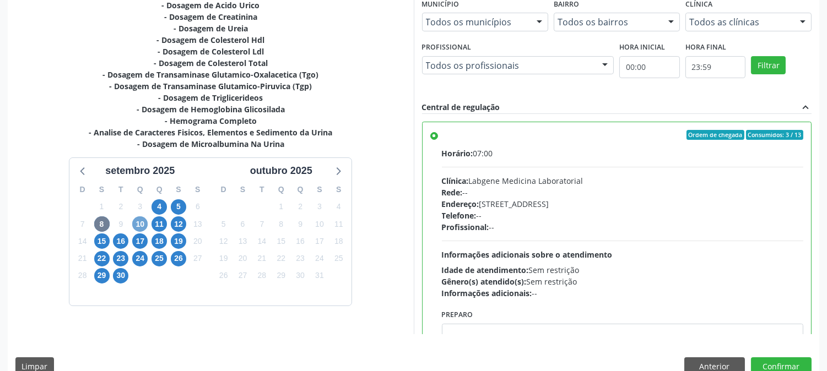
click at [139, 223] on span "10" at bounding box center [139, 224] width 15 height 15
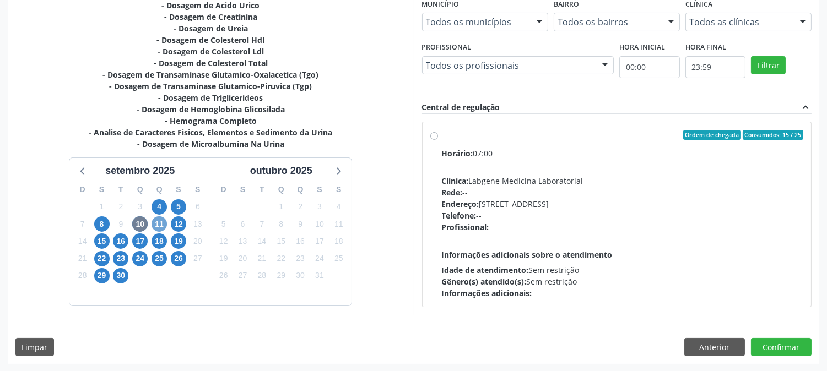
click at [161, 223] on span "11" at bounding box center [159, 224] width 15 height 15
click at [139, 227] on span "10" at bounding box center [139, 224] width 15 height 15
click at [105, 219] on span "8" at bounding box center [101, 224] width 15 height 15
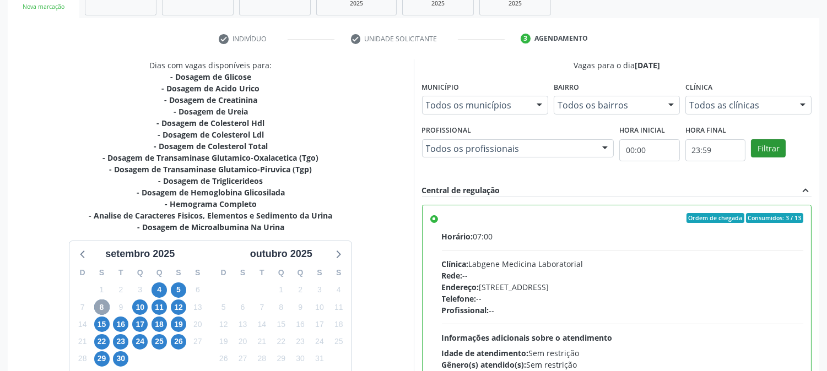
scroll to position [287, 0]
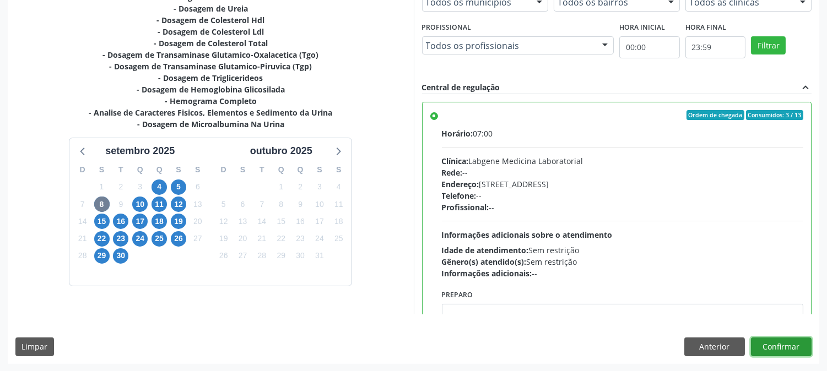
click at [798, 342] on button "Confirmar" at bounding box center [781, 347] width 61 height 19
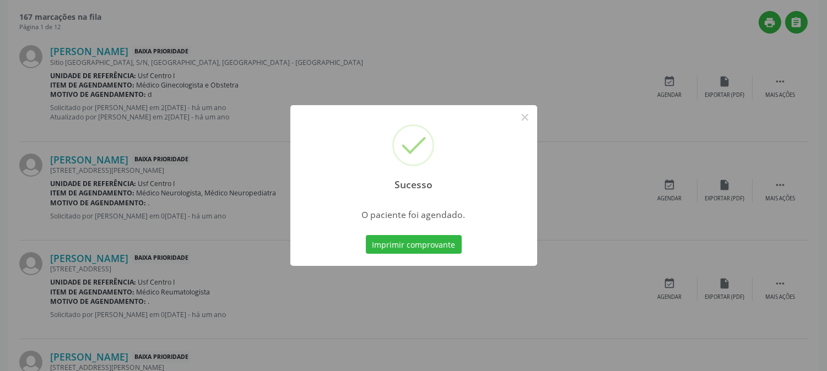
scroll to position [0, 0]
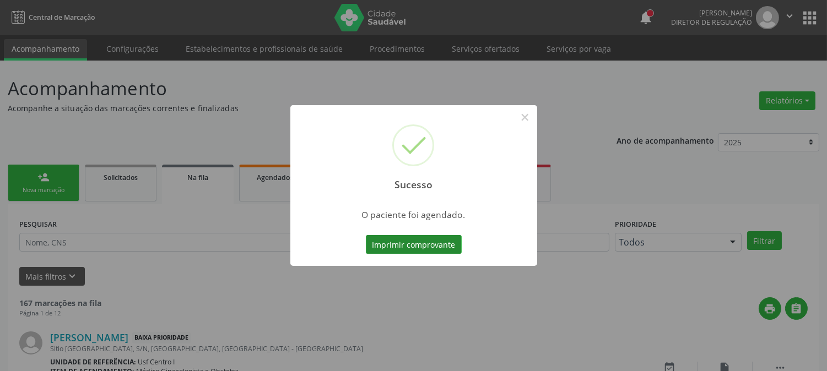
click at [438, 244] on button "Imprimir comprovante" at bounding box center [414, 244] width 96 height 19
